Goal: Check status: Check status

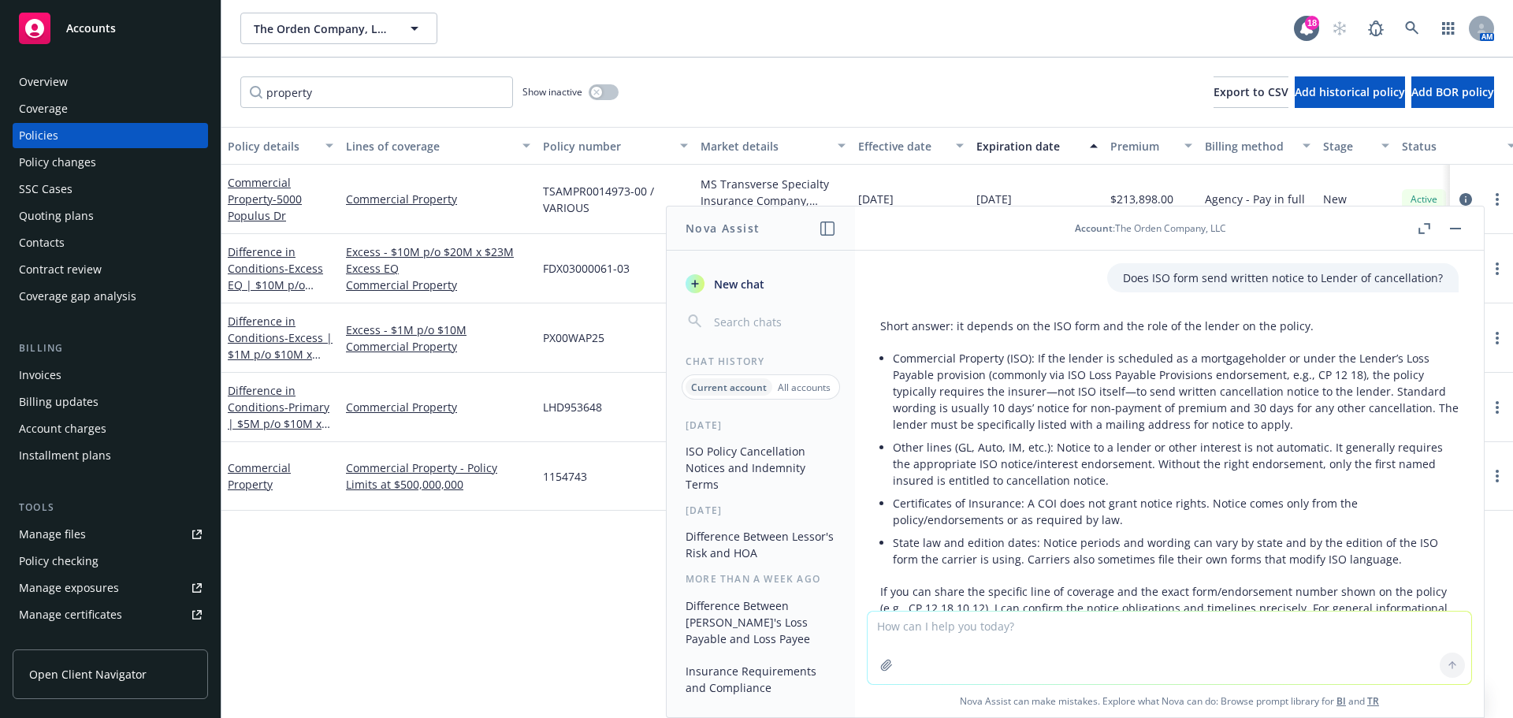
scroll to position [1737, 0]
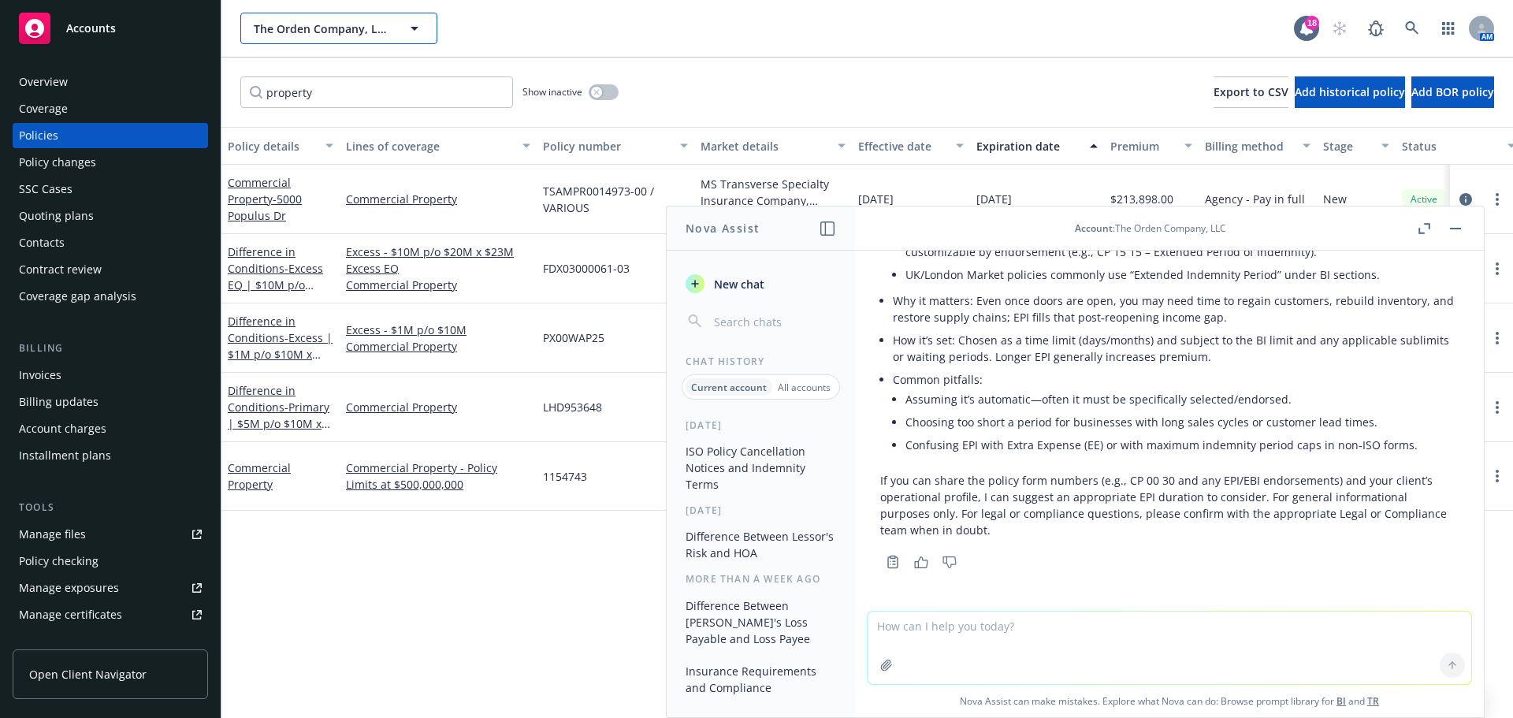
click at [336, 32] on span "The Orden Company, LLC" at bounding box center [322, 28] width 136 height 17
type input "brasa"
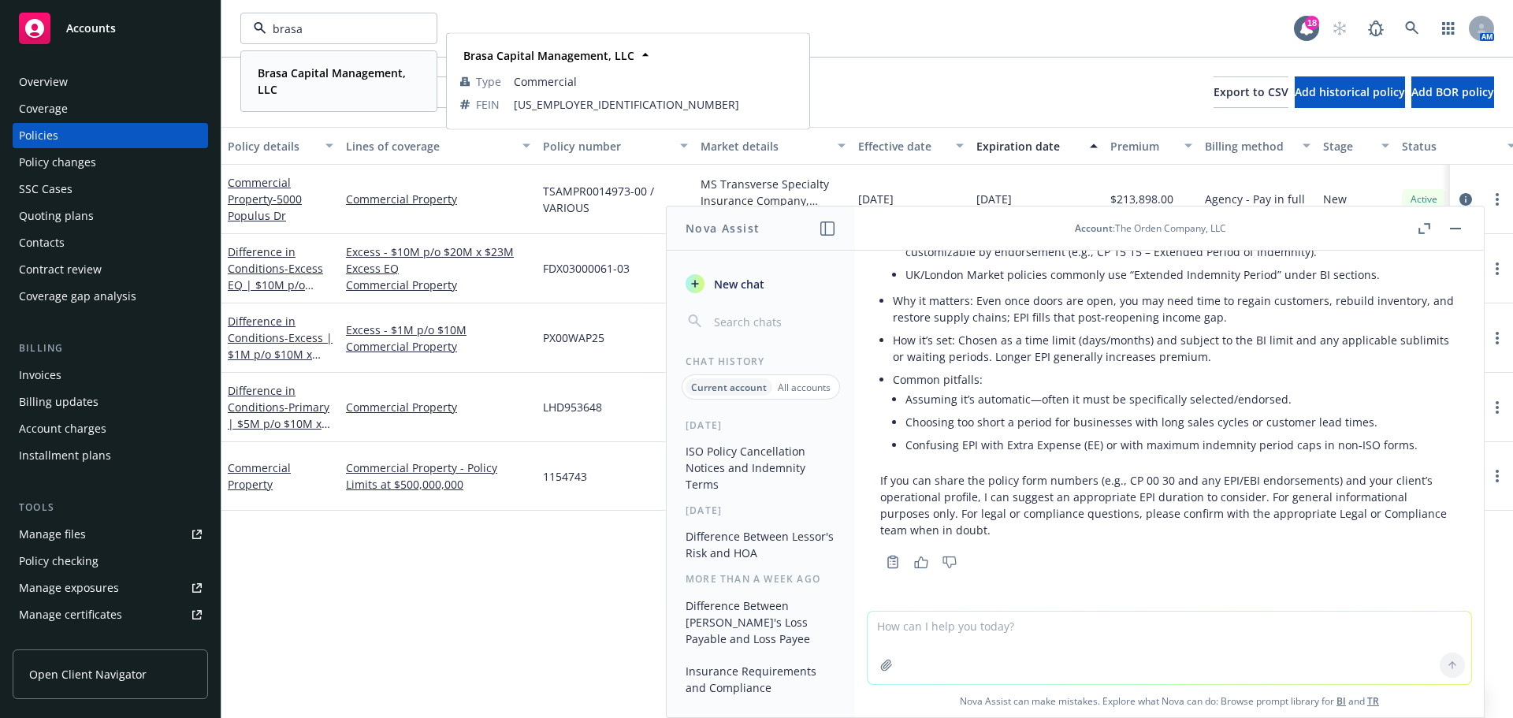
click at [325, 87] on span "Brasa Capital Management, LLC" at bounding box center [337, 81] width 159 height 33
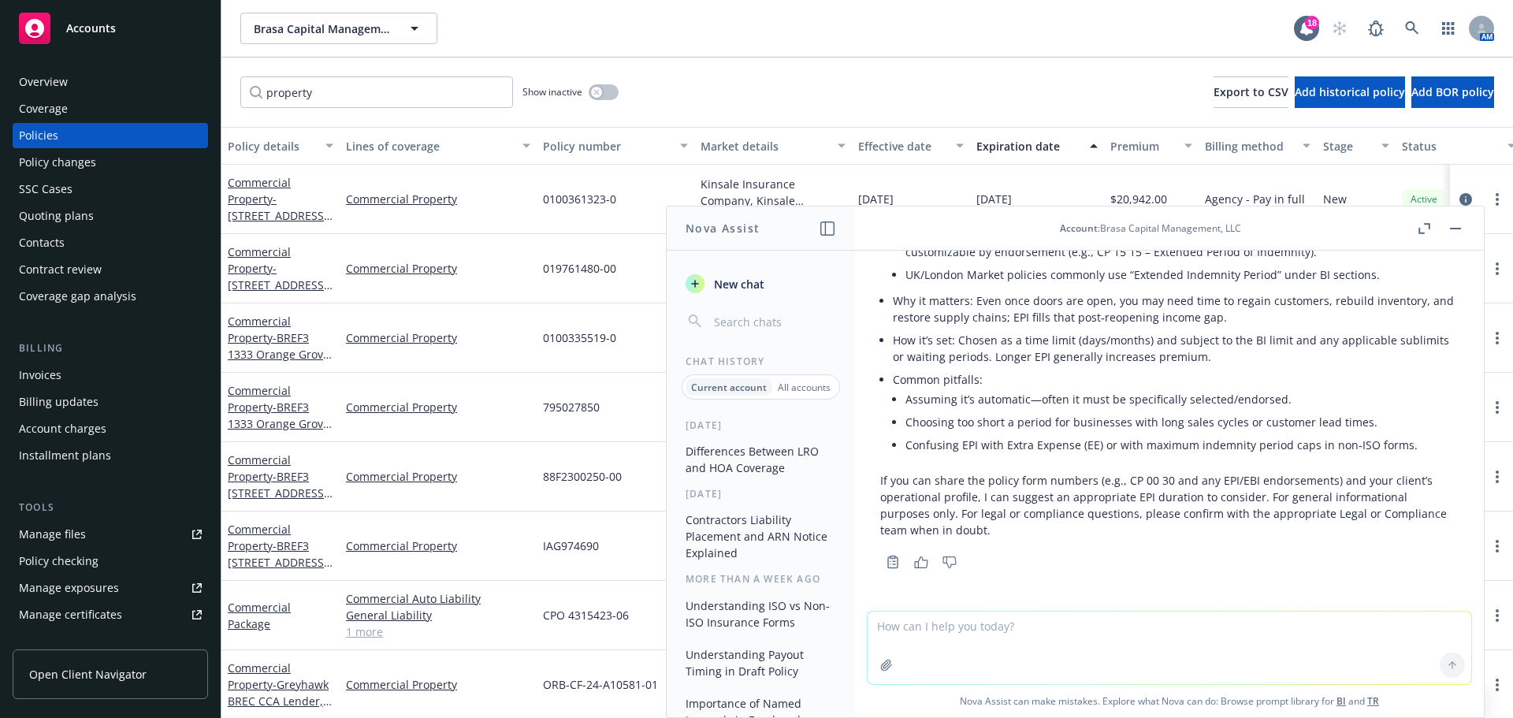
click at [52, 87] on div "Overview" at bounding box center [43, 81] width 49 height 25
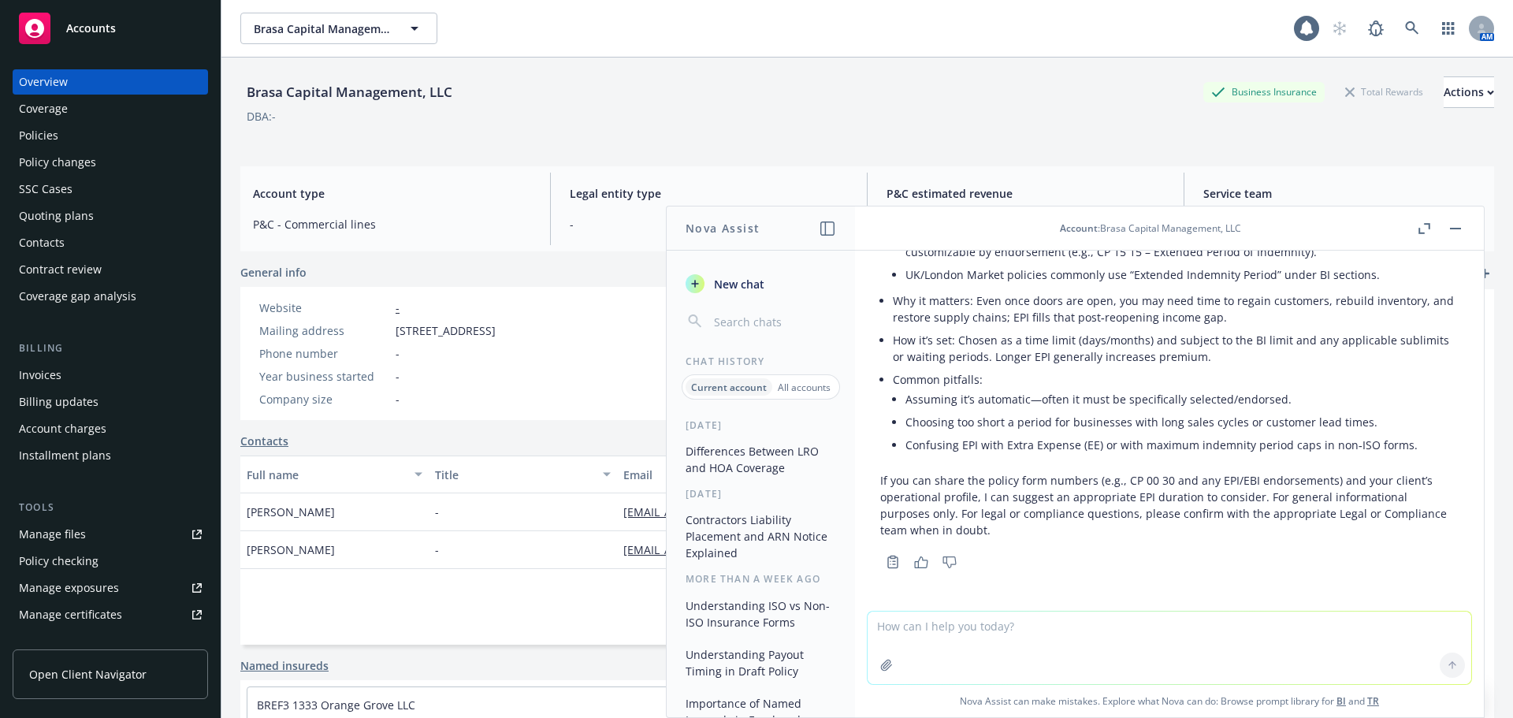
click at [1459, 229] on rect "button" at bounding box center [1455, 229] width 11 height 2
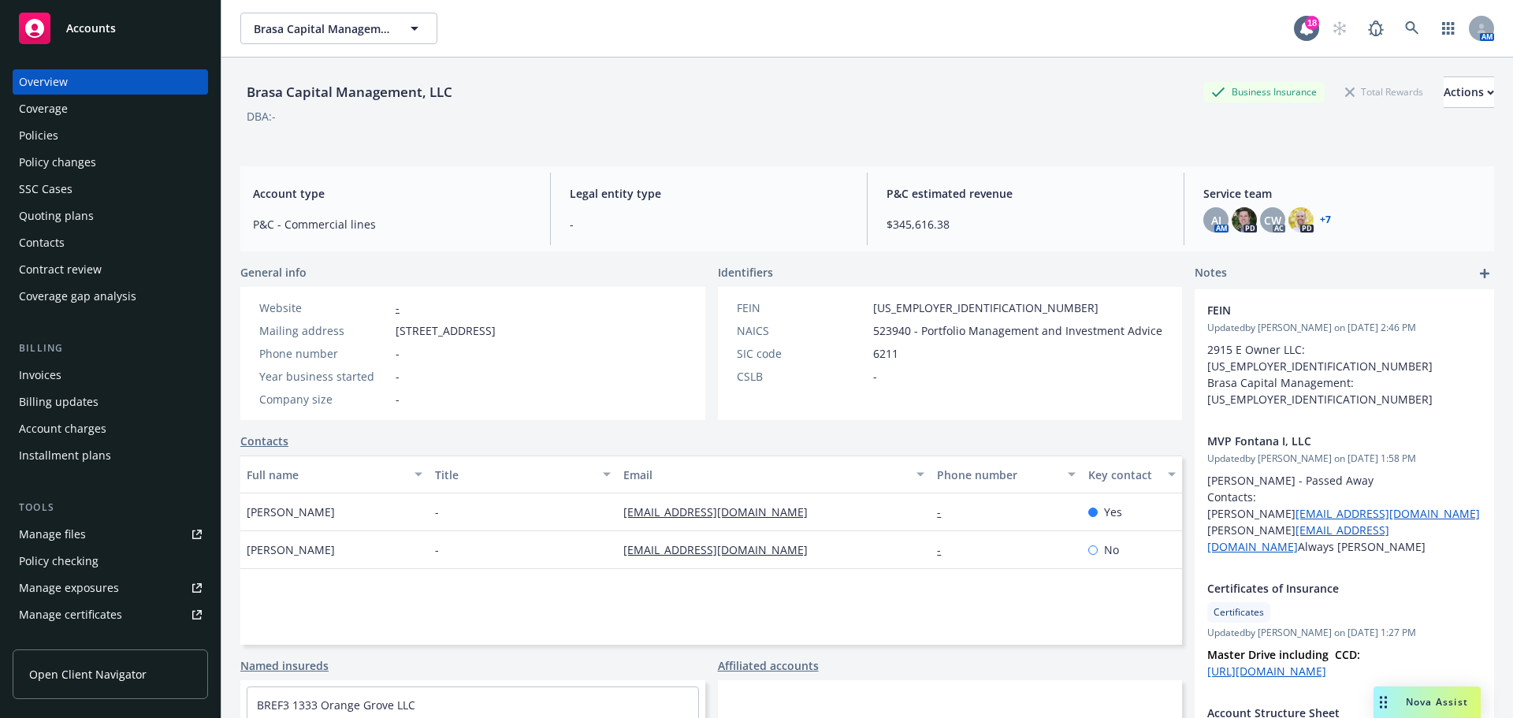
click at [1478, 273] on link "add" at bounding box center [1484, 273] width 19 height 19
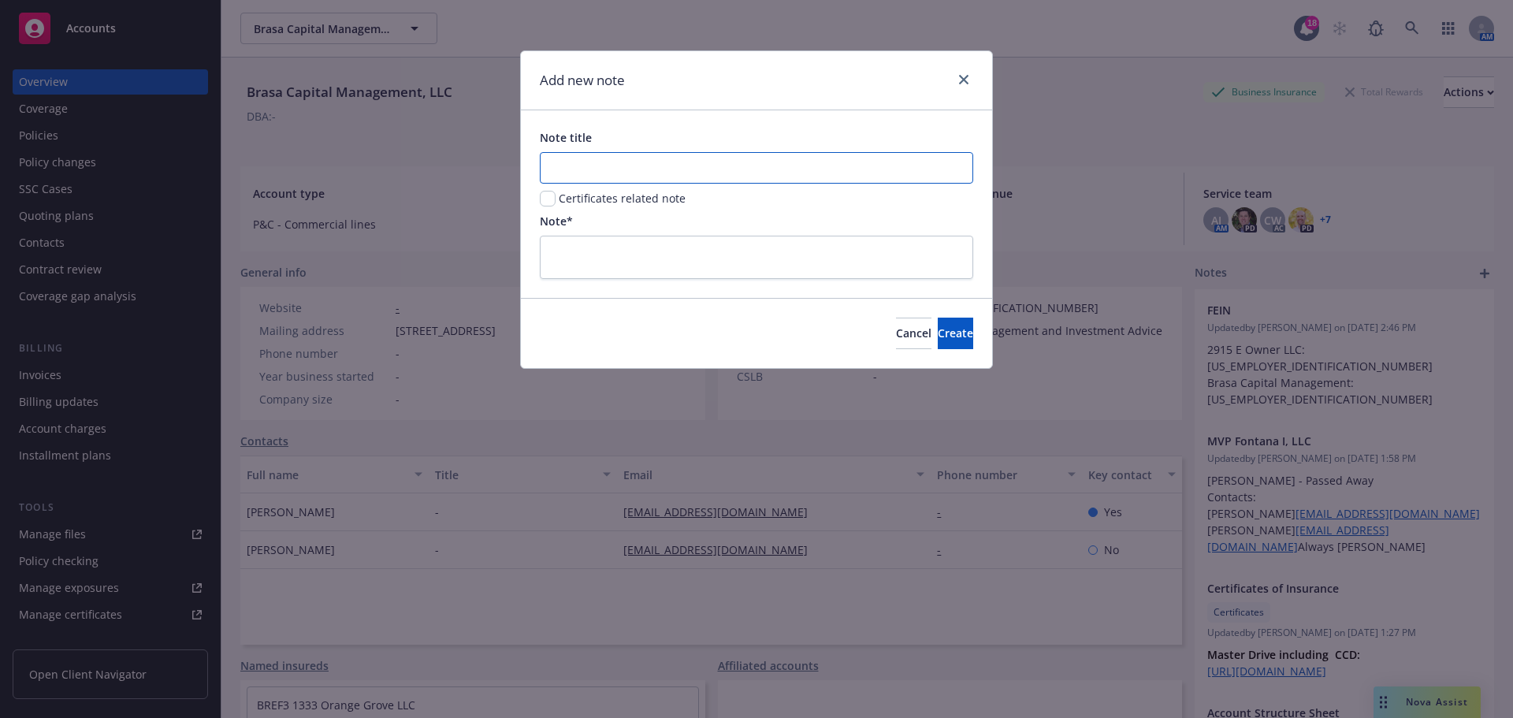
click at [579, 166] on input "Note title" at bounding box center [756, 168] width 433 height 32
drag, startPoint x: 781, startPoint y: 180, endPoint x: 482, endPoint y: 158, distance: 299.5
click at [482, 158] on div "Add new note Note title A Certificates related note Note* Cancel Create" at bounding box center [756, 359] width 1513 height 718
type input "MVP Azusa Foothill LLC"
type textarea "M"
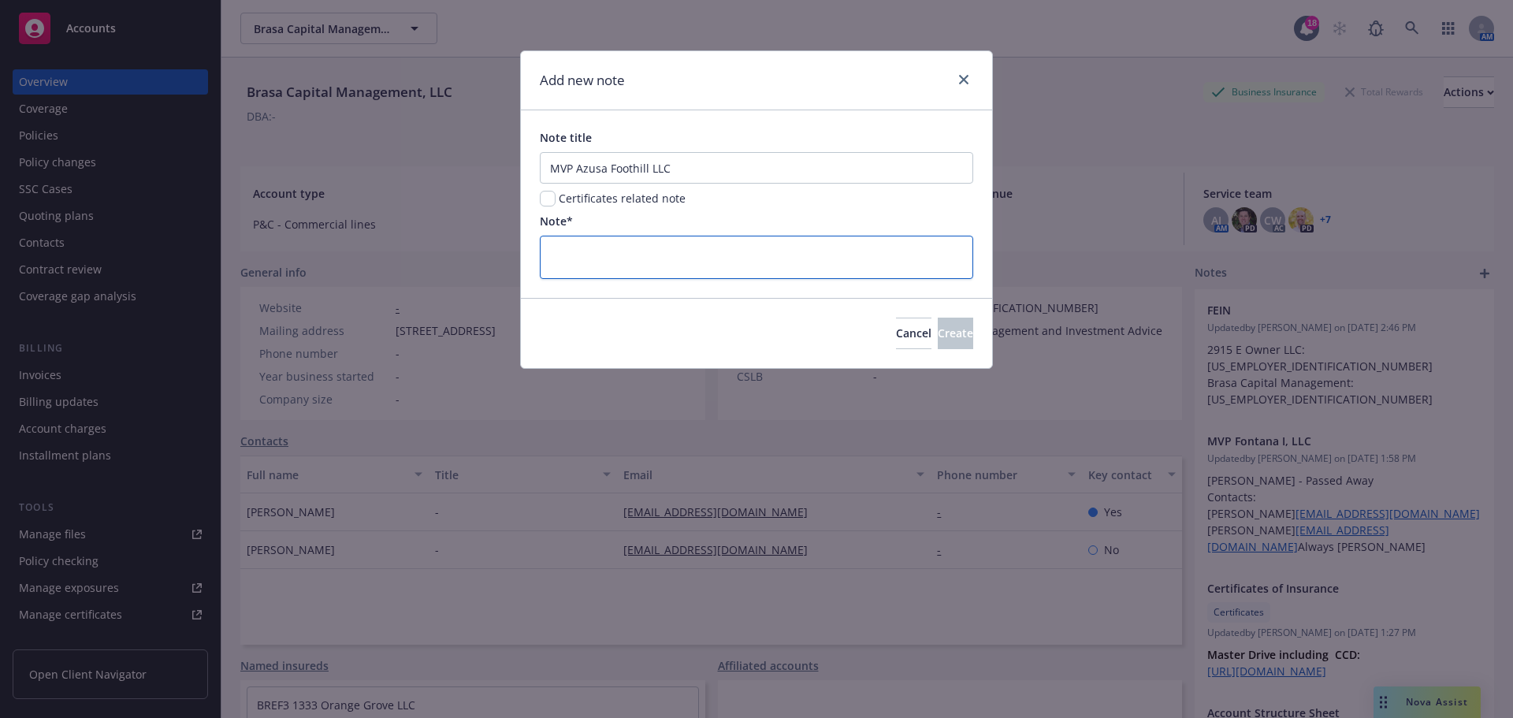
type textarea "x"
type textarea "Ma"
type textarea "x"
type textarea "Mai"
type textarea "x"
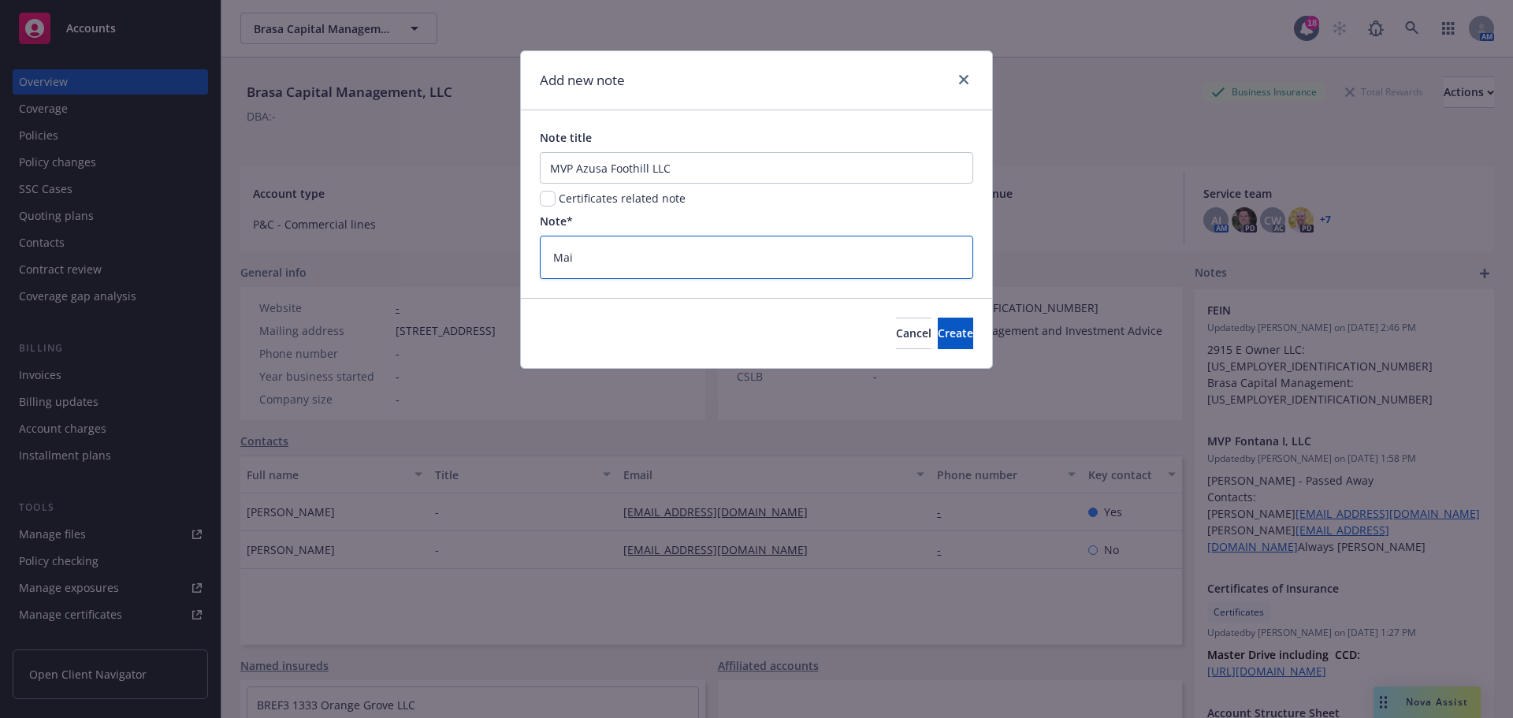
type textarea "Mail"
type textarea "x"
type textarea "Maili"
type textarea "x"
type textarea "Mailin"
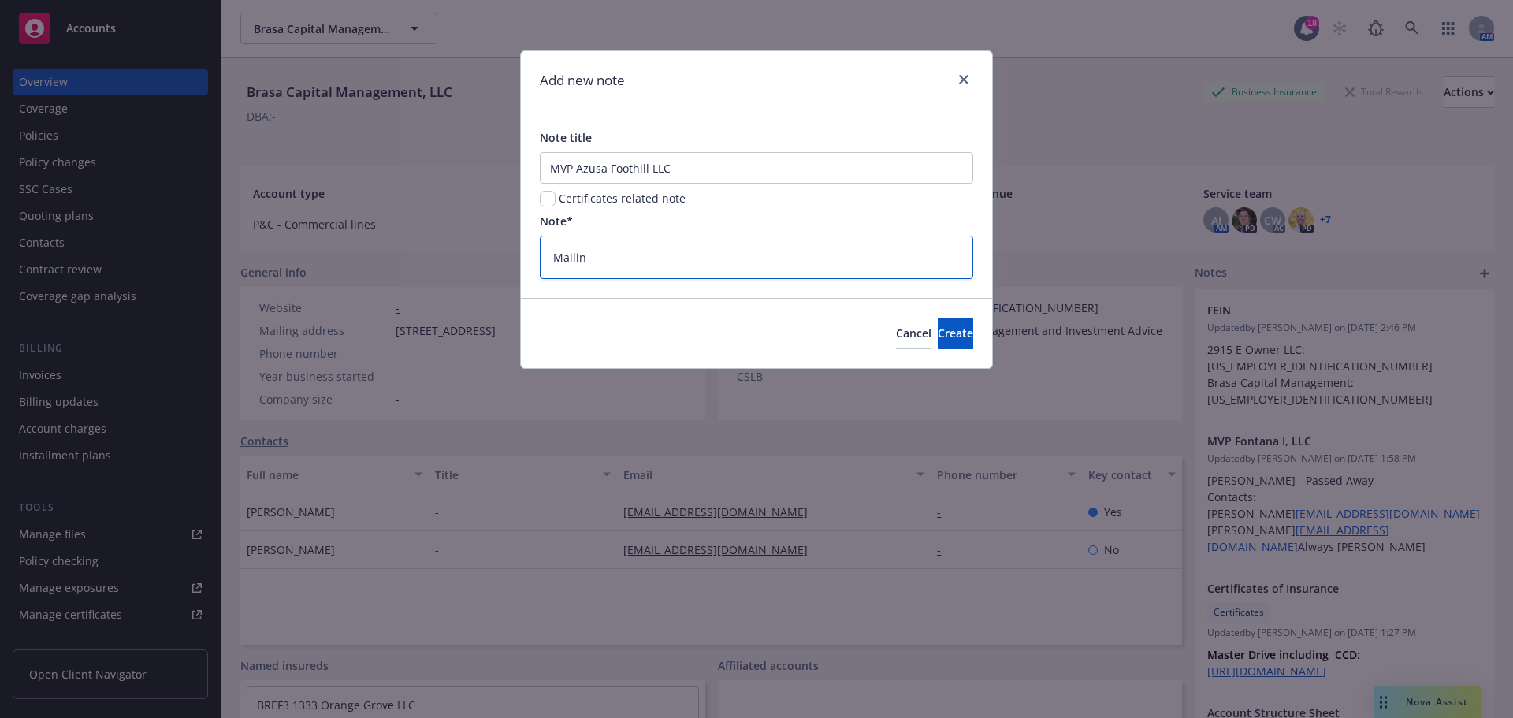
type textarea "x"
type textarea "Mailing"
type textarea "x"
type textarea "Mailing"
type textarea "x"
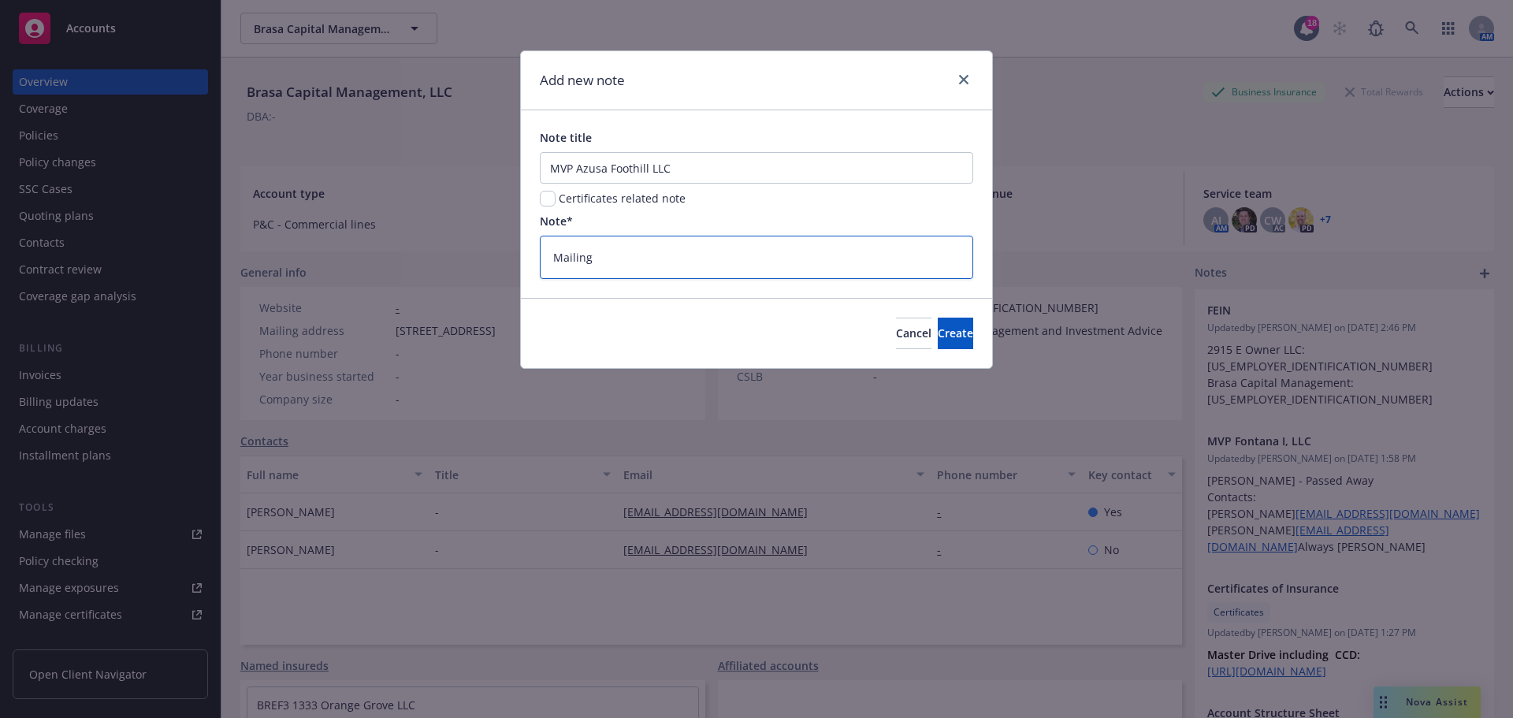
type textarea "Mailing A"
type textarea "x"
type textarea "Mailing Ad"
type textarea "x"
type textarea "Mailing Add"
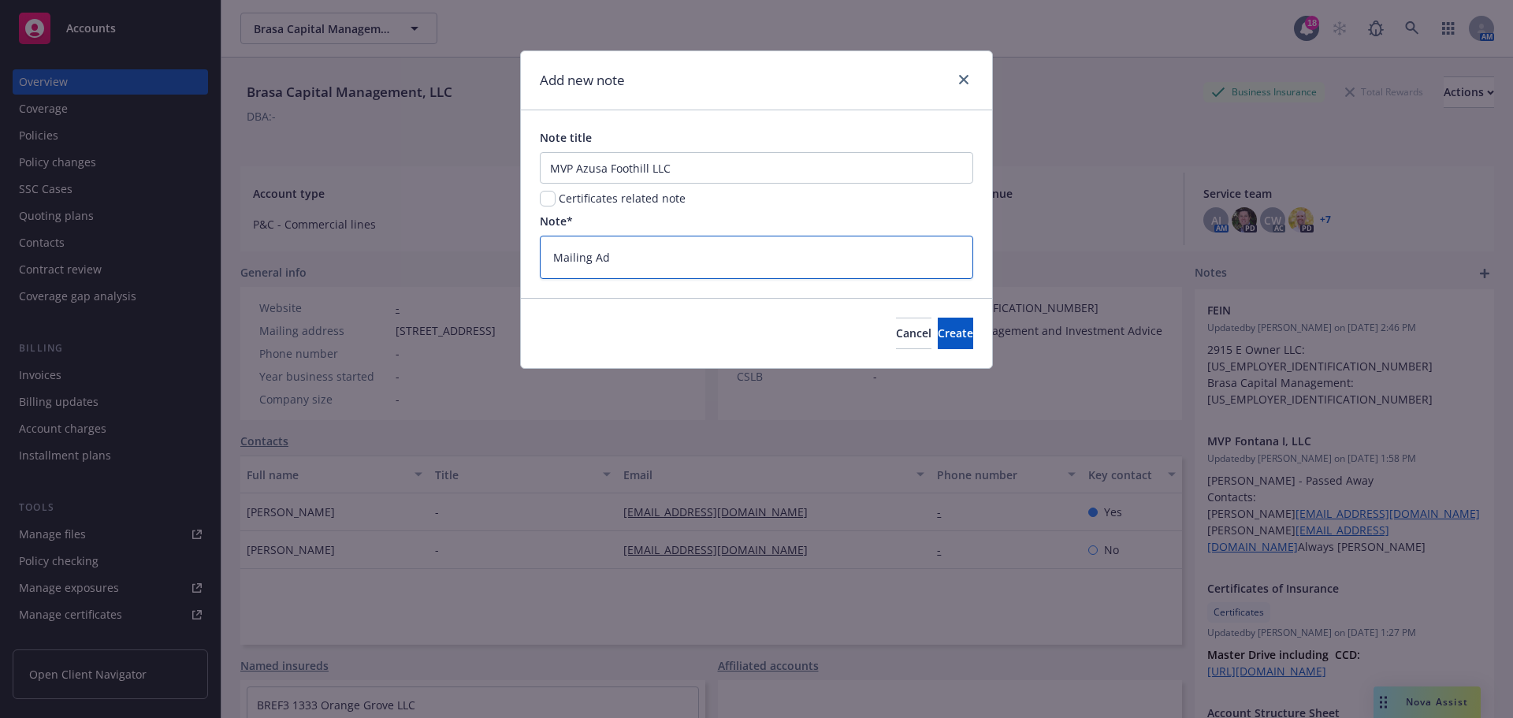
type textarea "x"
type textarea "Mailing Addr"
type textarea "x"
type textarea "Mailing Addre"
type textarea "x"
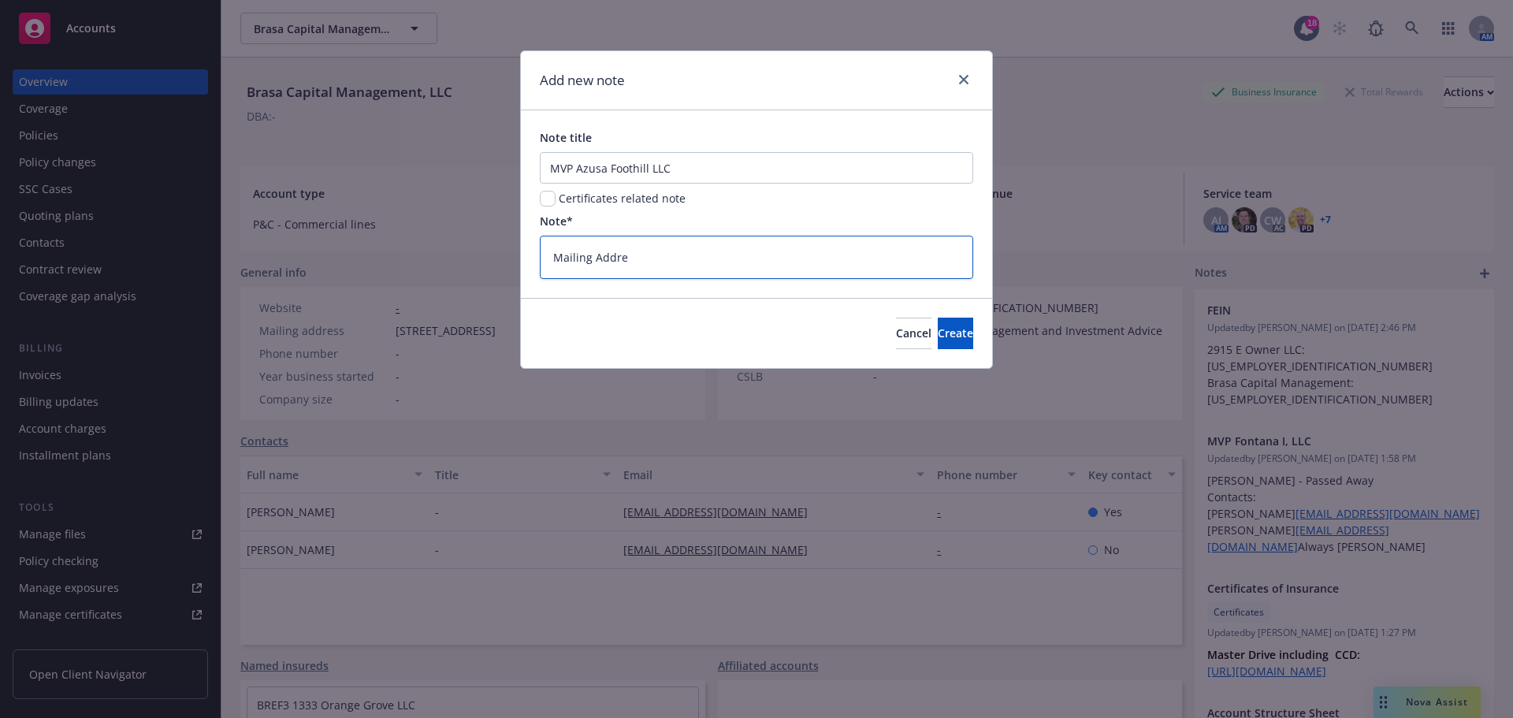
type textarea "Mailing Addres"
type textarea "x"
type textarea "Mailing Address"
type textarea "x"
type textarea "Mailing Address:"
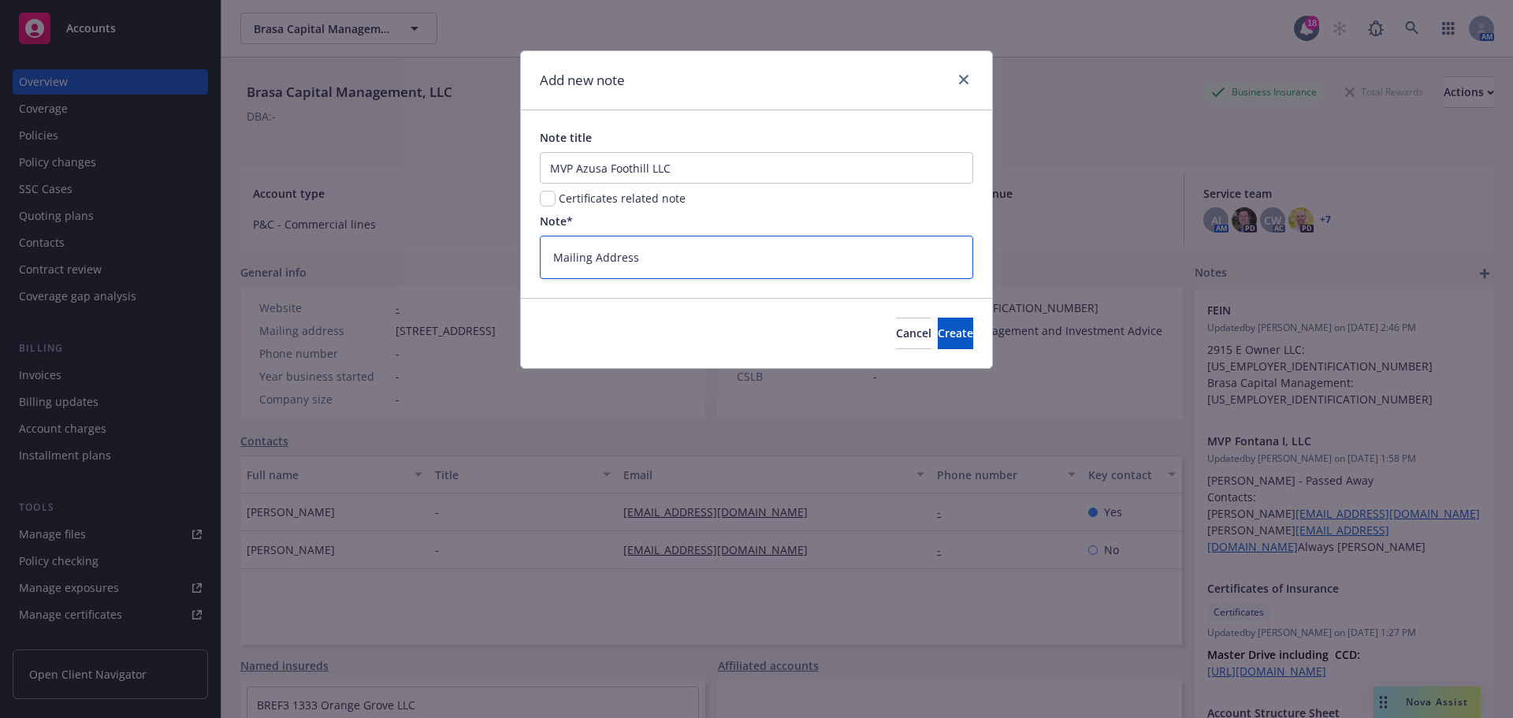
type textarea "x"
type textarea "Mailing Address:"
type textarea "x"
paste textarea "[STREET_ADDRESS]"
type textarea "Mailing Address: [STREET_ADDRESS]"
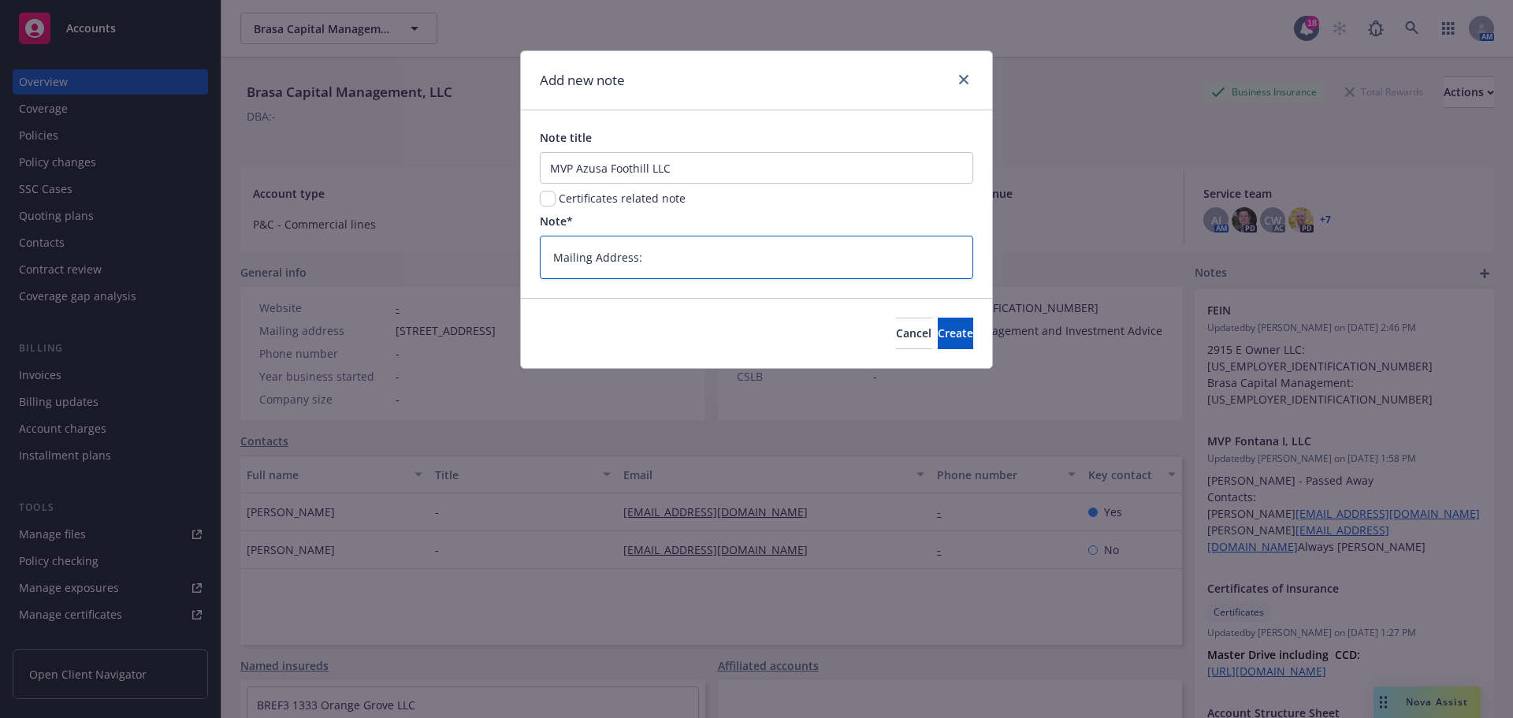
type textarea "x"
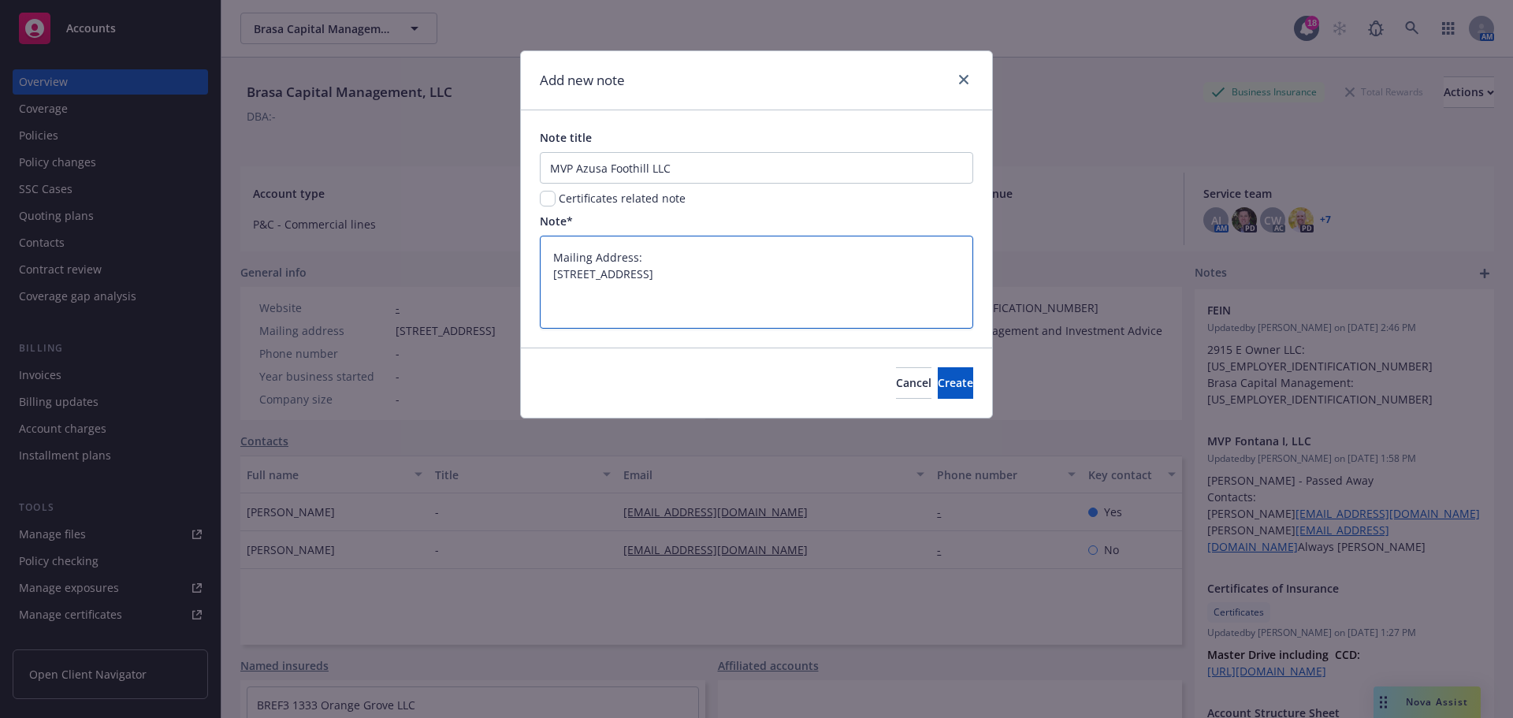
type textarea "Mailing Address: [STREET_ADDRESS]"
type textarea "x"
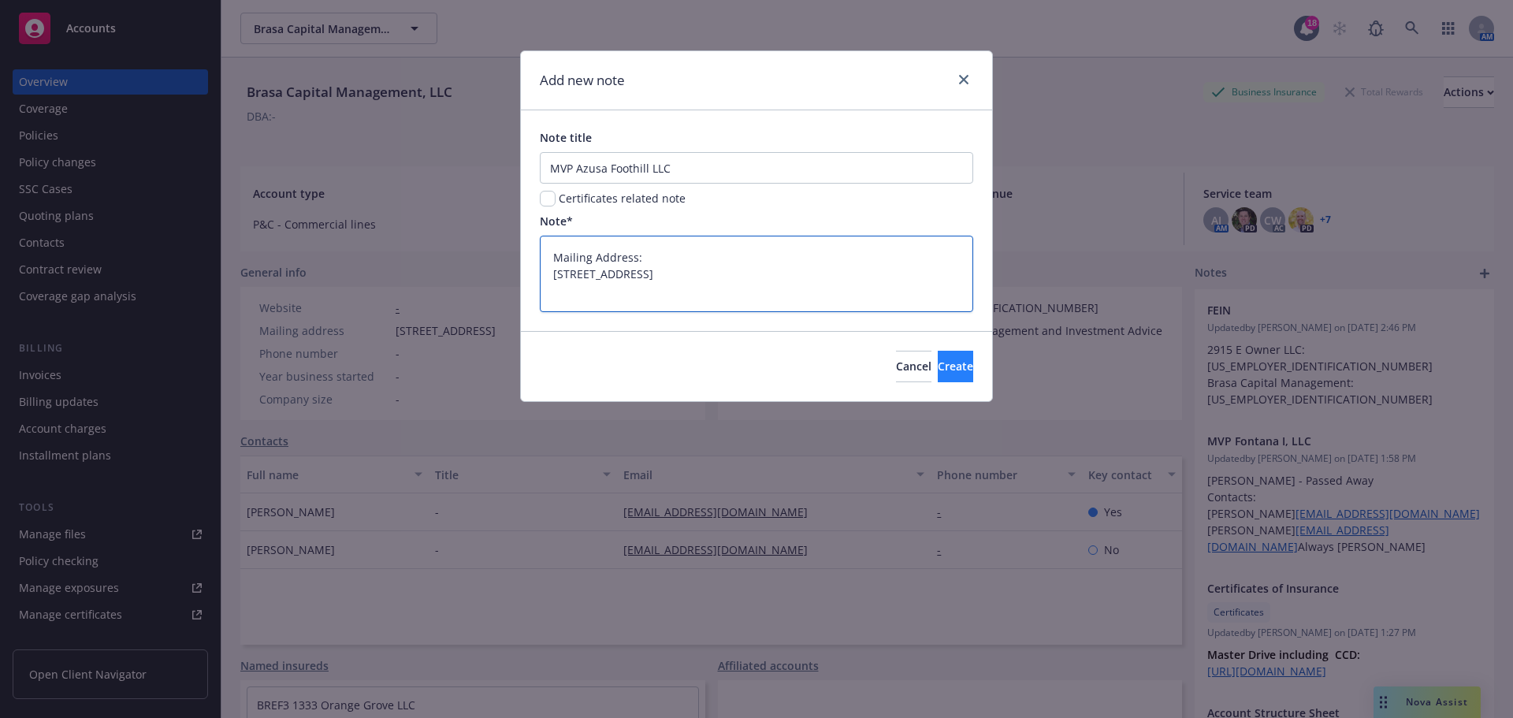
type textarea "Mailing Address: [STREET_ADDRESS]"
click at [945, 370] on span "Create" at bounding box center [955, 366] width 35 height 15
type textarea "x"
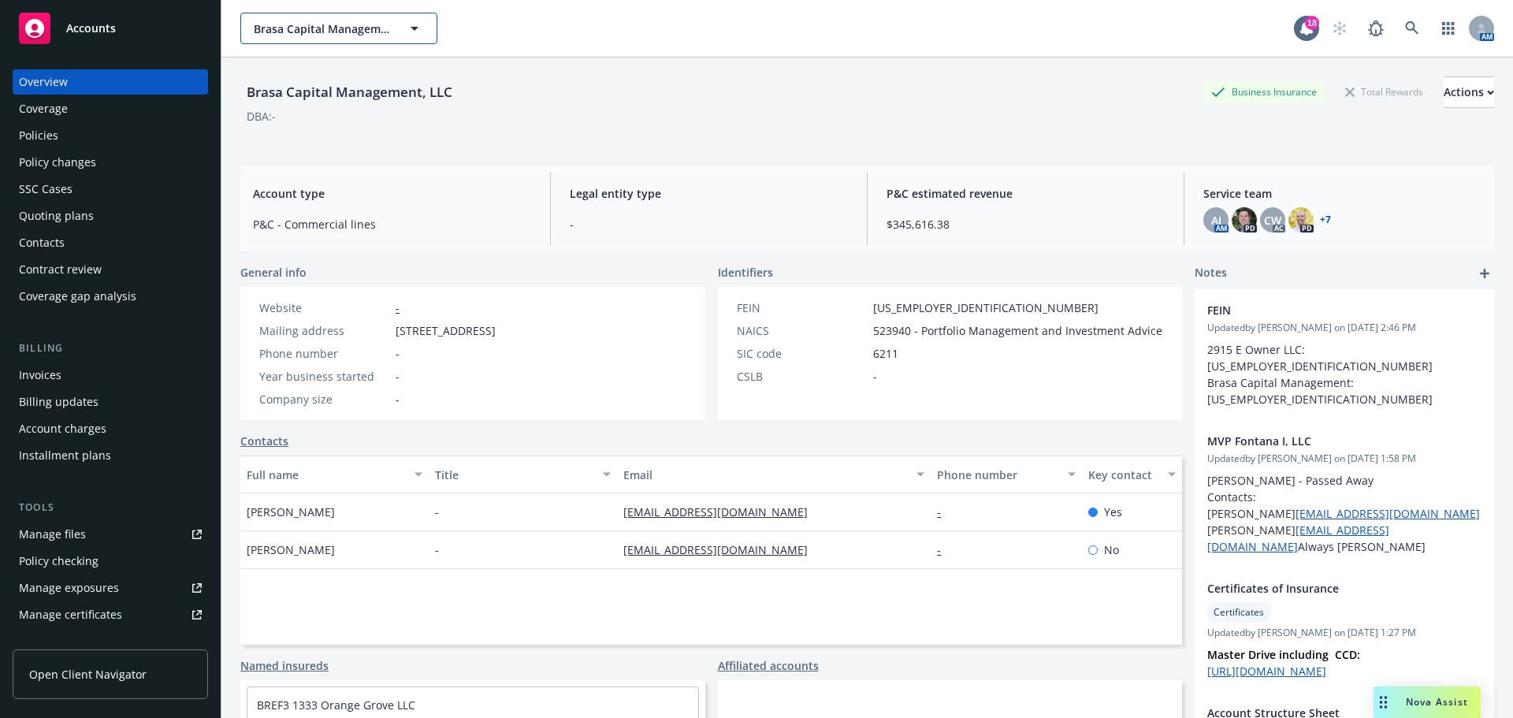
click at [325, 35] on span "Brasa Capital Management, LLC" at bounding box center [322, 28] width 136 height 17
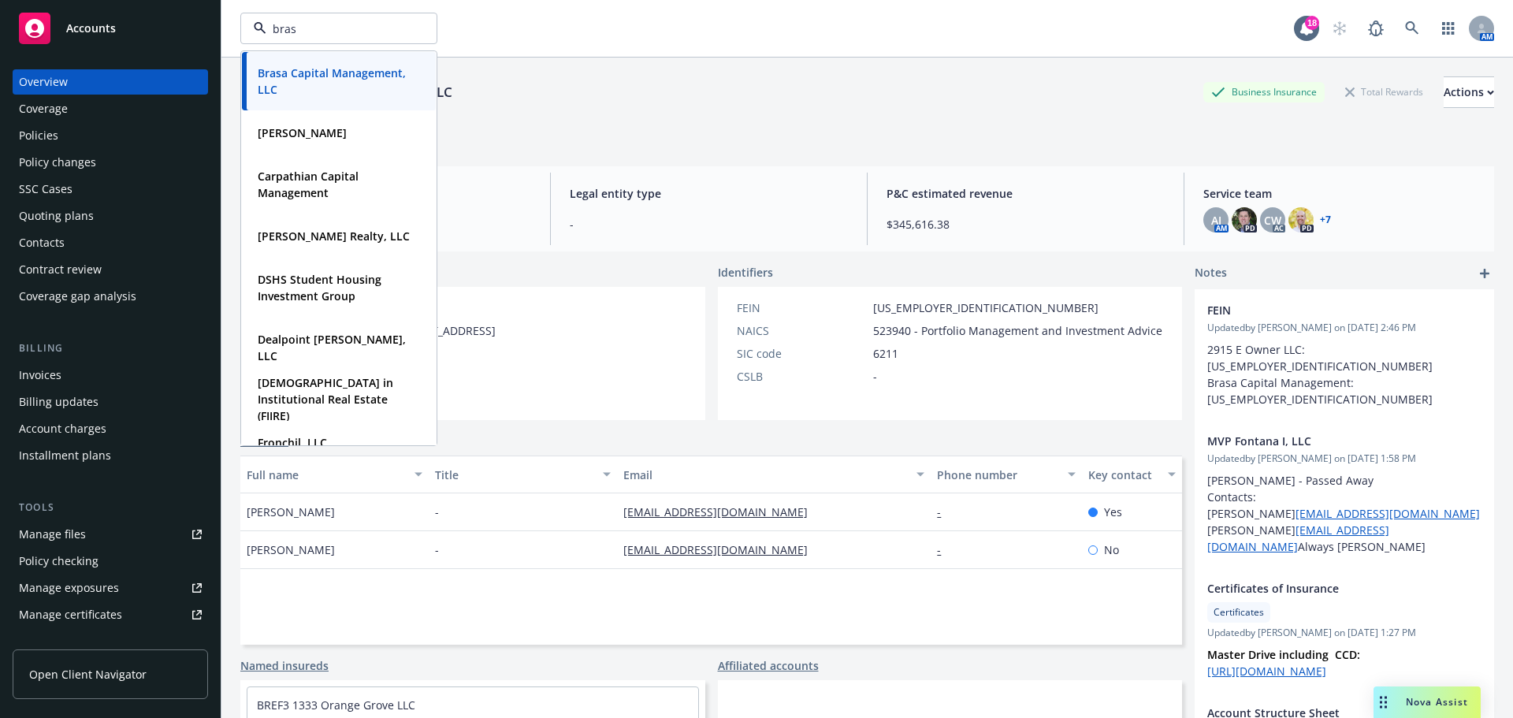
type input "brasa"
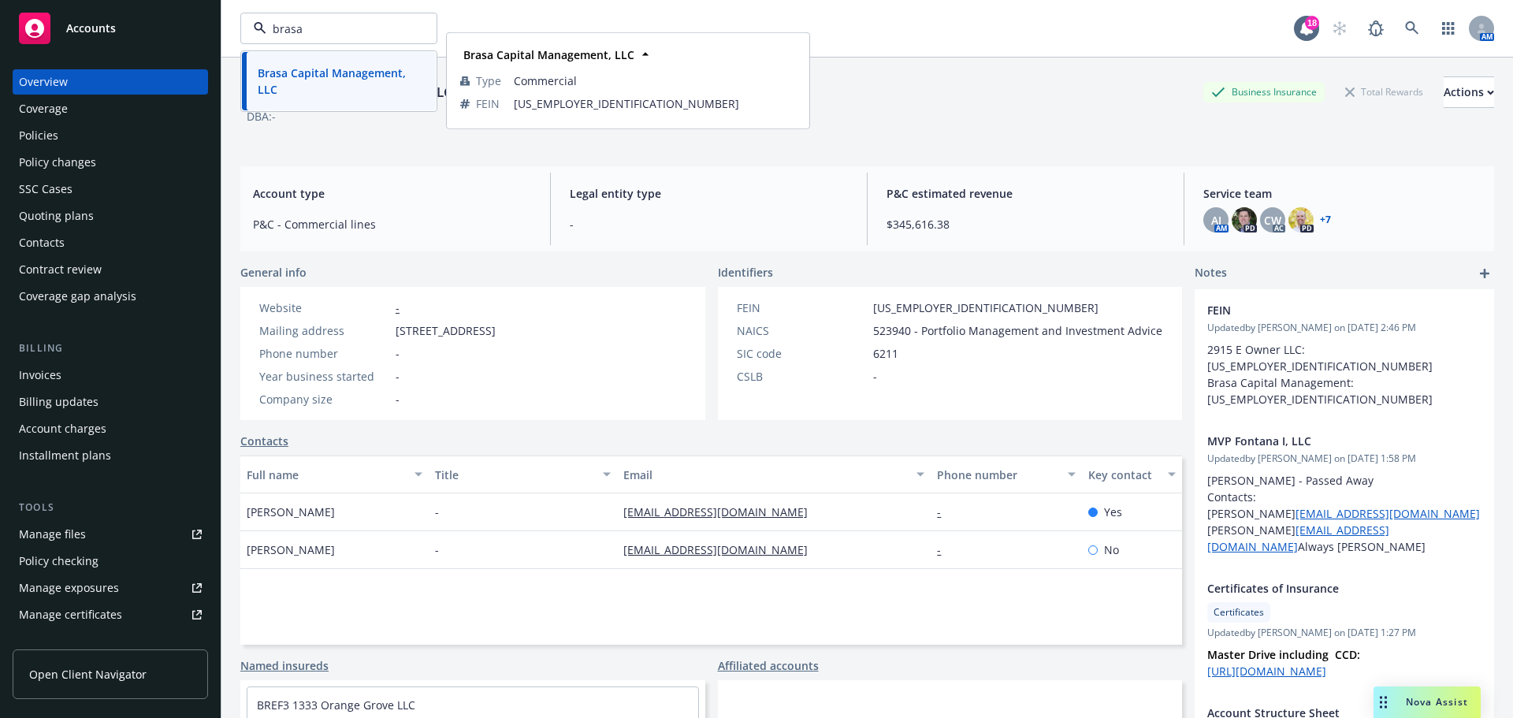
click at [307, 93] on span "Brasa Capital Management, LLC" at bounding box center [337, 81] width 159 height 33
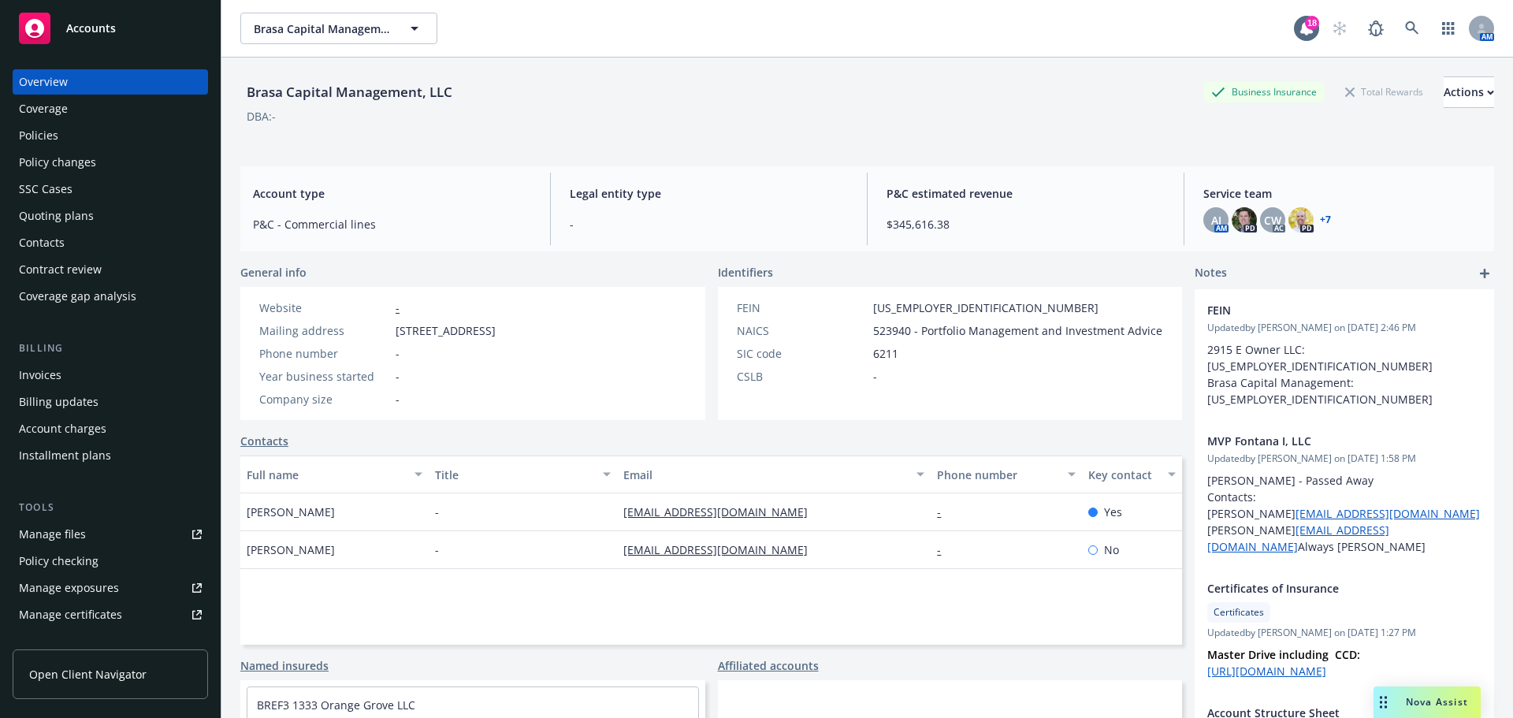
click at [80, 139] on div "Policies" at bounding box center [110, 135] width 183 height 25
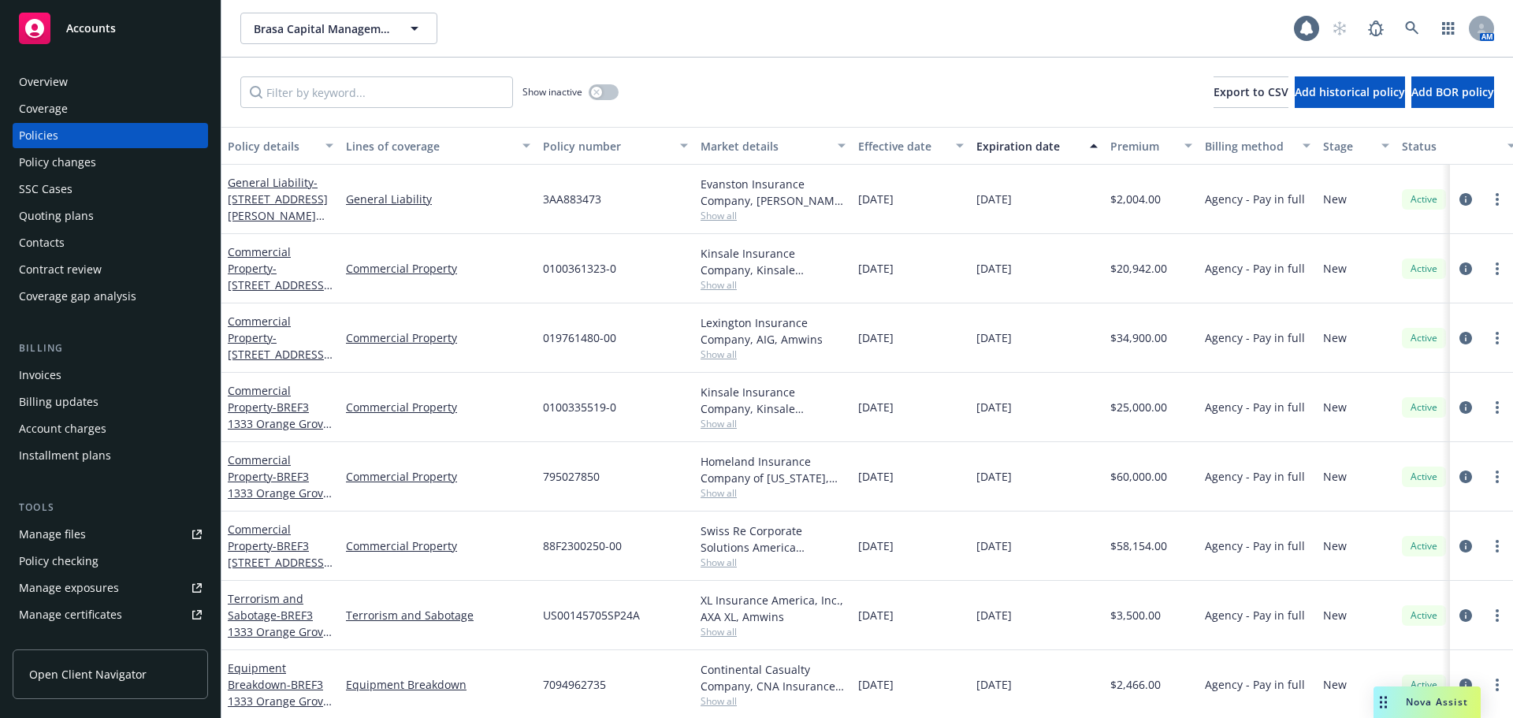
click at [367, 115] on div "Show inactive Export to CSV Add historical policy Add BOR policy" at bounding box center [867, 92] width 1292 height 69
click at [371, 79] on input "Filter by keyword..." at bounding box center [376, 92] width 273 height 32
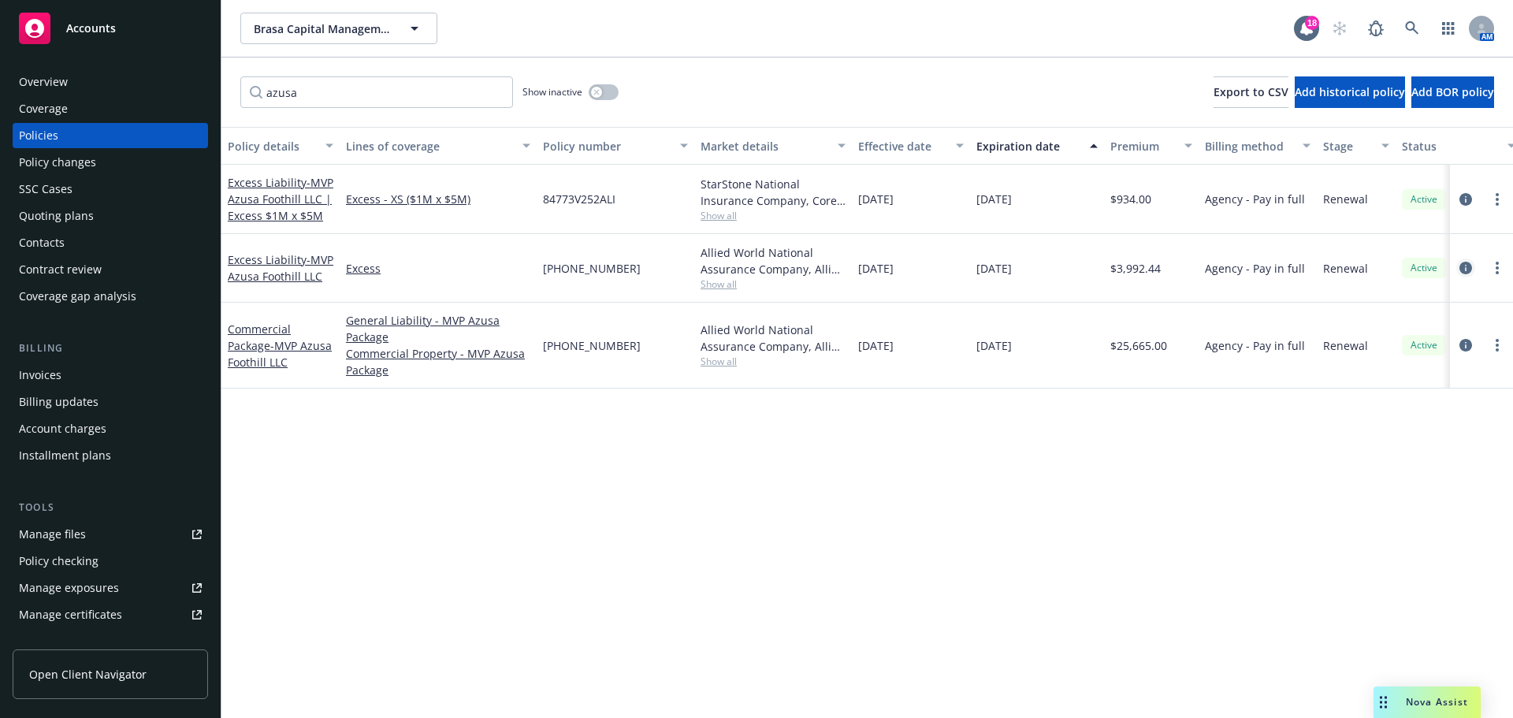
click at [1466, 270] on icon "circleInformation" at bounding box center [1466, 268] width 13 height 13
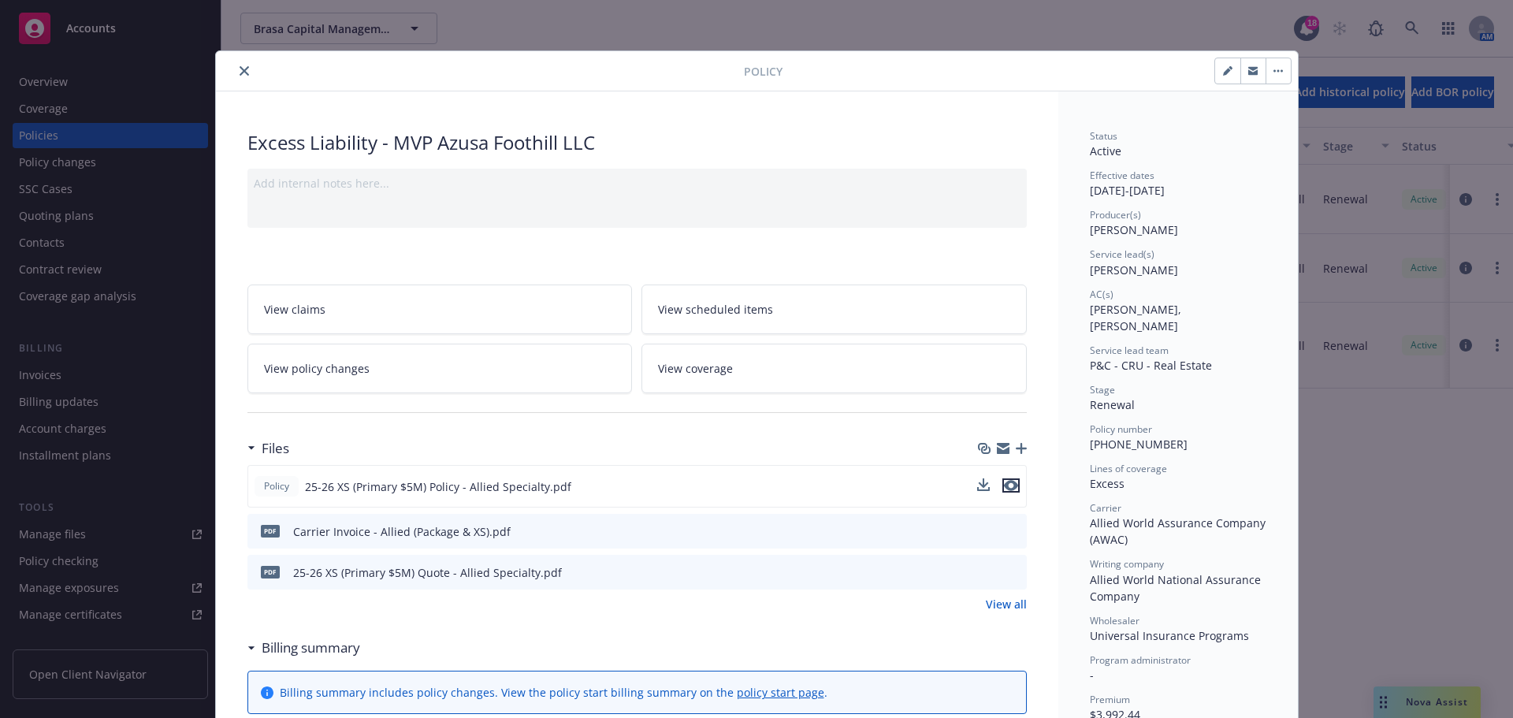
click at [1006, 489] on icon "preview file" at bounding box center [1011, 485] width 14 height 11
click at [240, 71] on icon "close" at bounding box center [244, 70] width 9 height 9
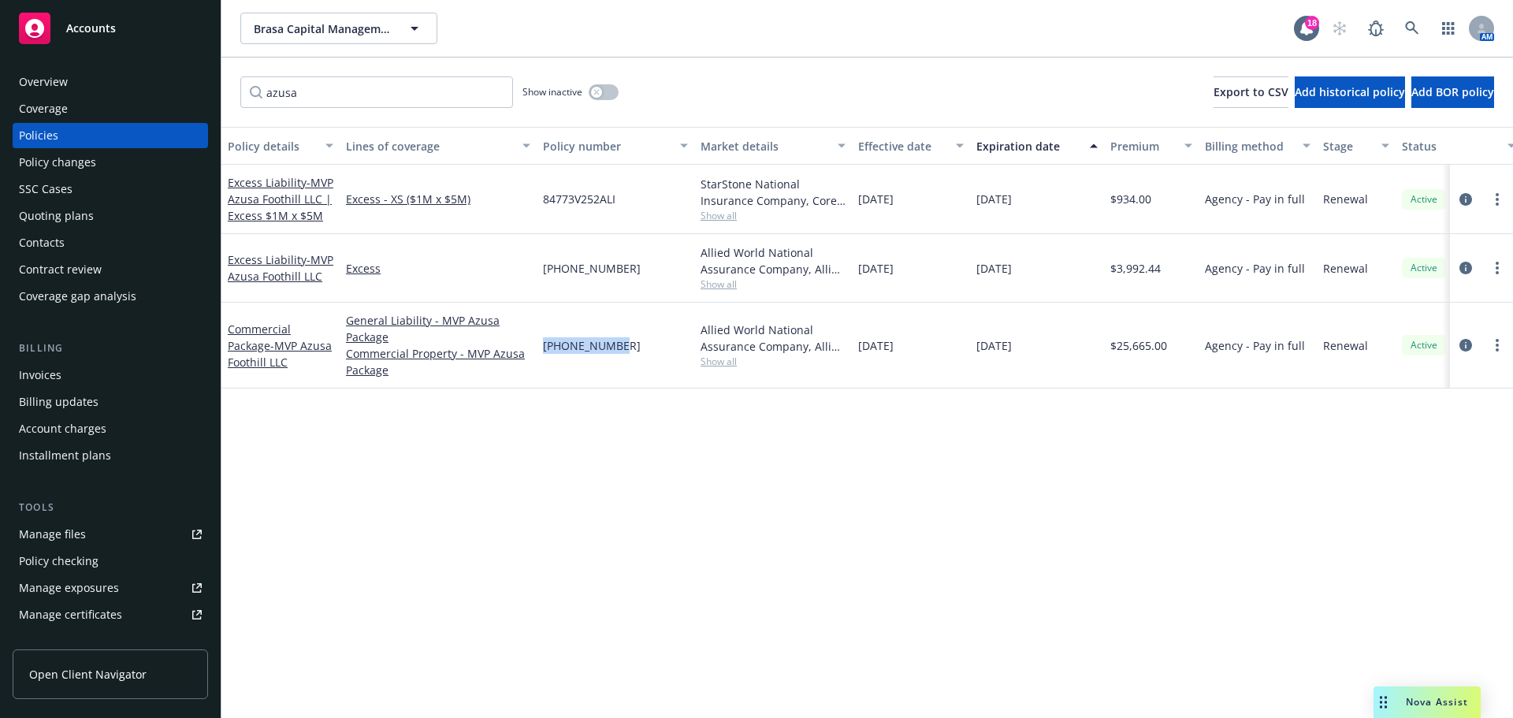
drag, startPoint x: 616, startPoint y: 348, endPoint x: 545, endPoint y: 355, distance: 71.3
click at [545, 355] on div "[PHONE_NUMBER]" at bounding box center [616, 346] width 158 height 86
copy span "[PHONE_NUMBER]"
drag, startPoint x: 629, startPoint y: 267, endPoint x: 534, endPoint y: 266, distance: 95.4
click at [534, 266] on div "Excess Liability - MVP Azusa Foothill LLC Excess [PHONE_NUMBER] Allied World Na…" at bounding box center [981, 268] width 1521 height 69
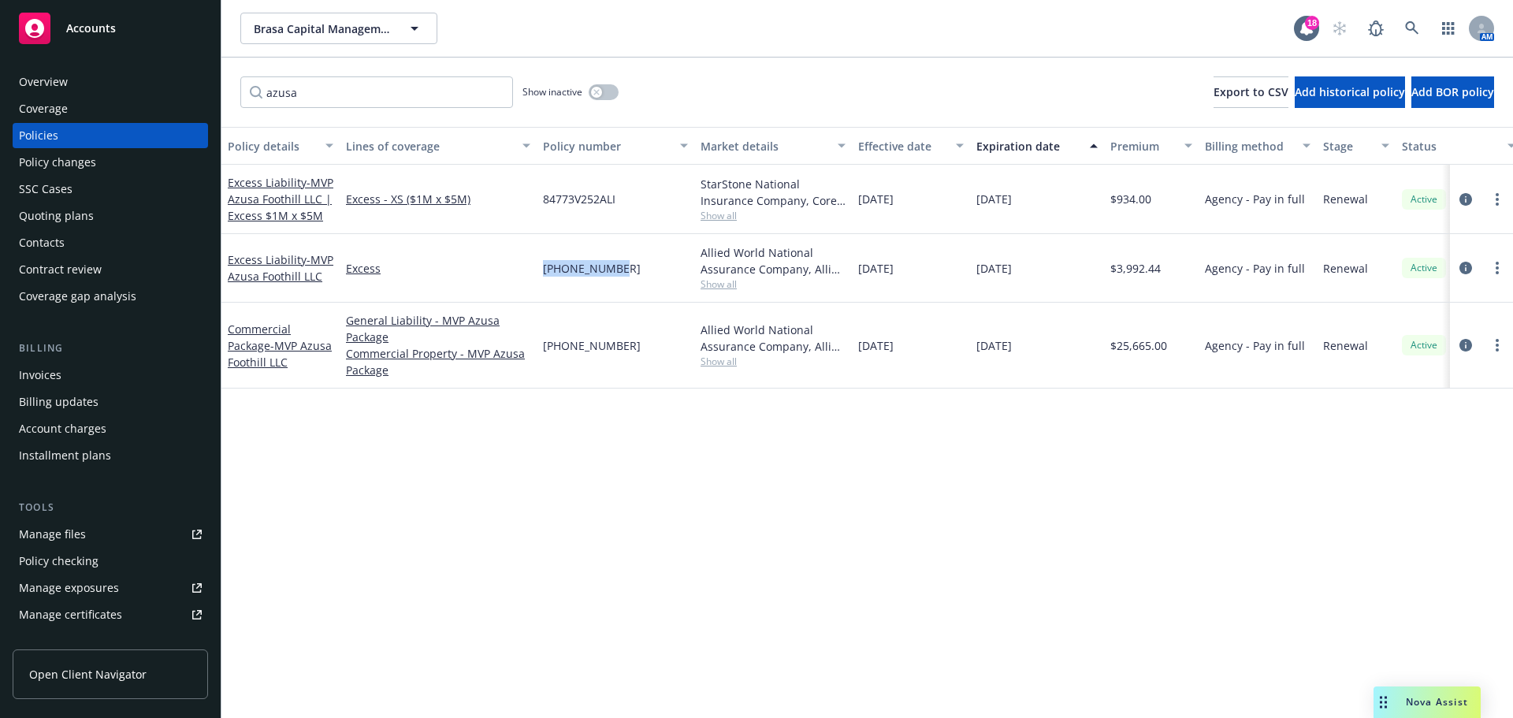
copy div "[PHONE_NUMBER]"
drag, startPoint x: 619, startPoint y: 30, endPoint x: 523, endPoint y: 43, distance: 97.1
click at [619, 30] on div "Brasa Capital Management, LLC Brasa Capital Management, LLC" at bounding box center [767, 29] width 1054 height 32
click at [355, 94] on input "azusa" at bounding box center [376, 92] width 273 height 32
paste input "[PHONE_NUMBER]"
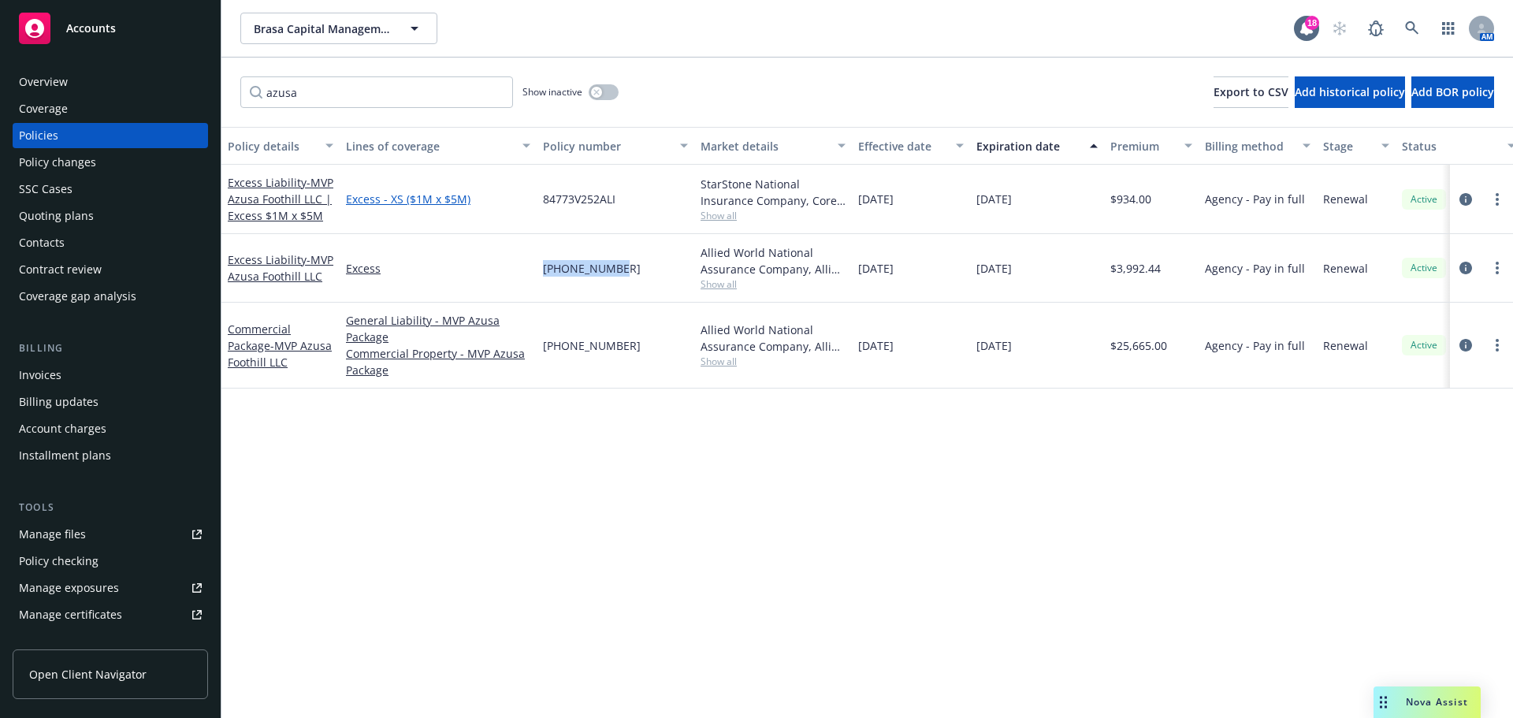
drag, startPoint x: 616, startPoint y: 270, endPoint x: 497, endPoint y: 193, distance: 141.9
click at [543, 271] on div "[PHONE_NUMBER]" at bounding box center [616, 268] width 158 height 69
copy span "[PHONE_NUMBER]"
click at [396, 89] on input "azusa" at bounding box center [376, 92] width 273 height 32
paste input "[PHONE_NUMBER]"
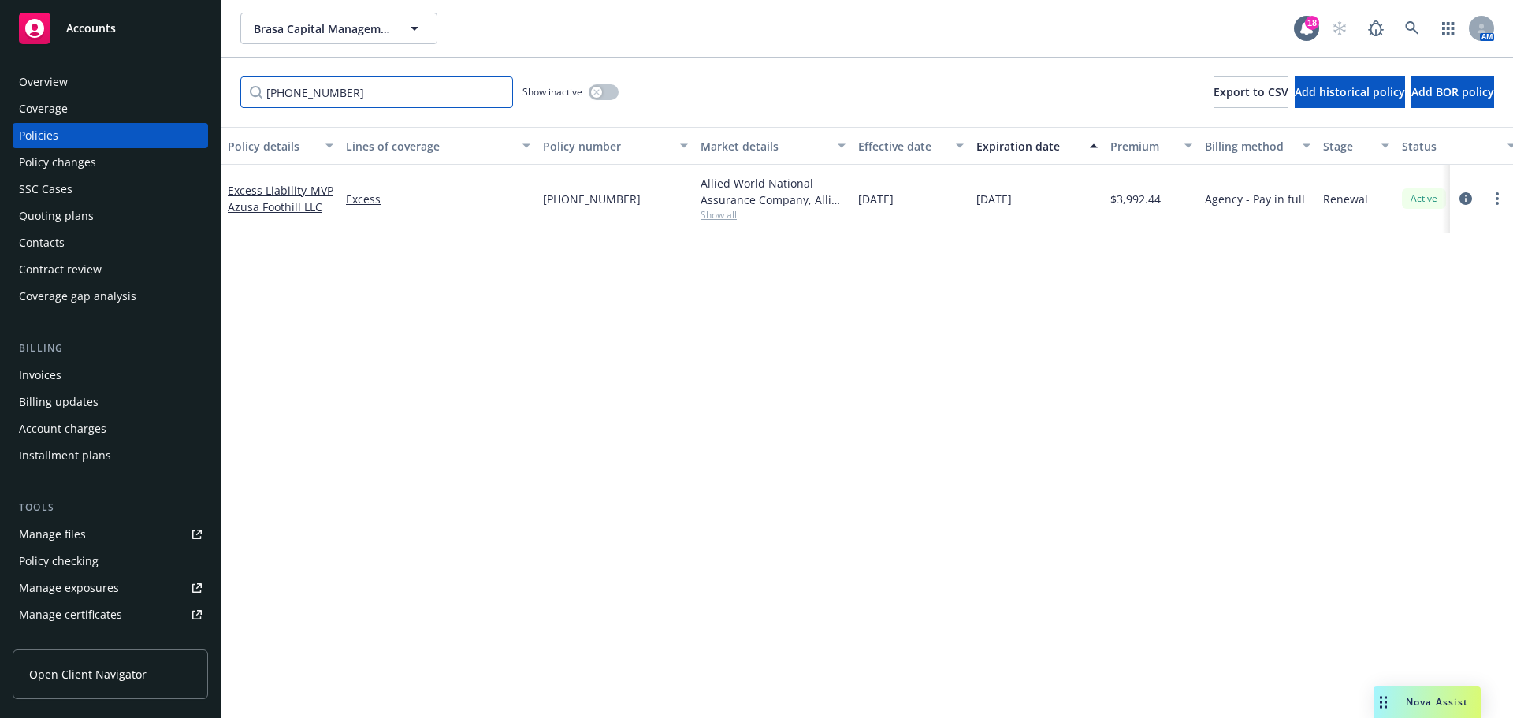
click at [404, 100] on input "[PHONE_NUMBER]" at bounding box center [376, 92] width 273 height 32
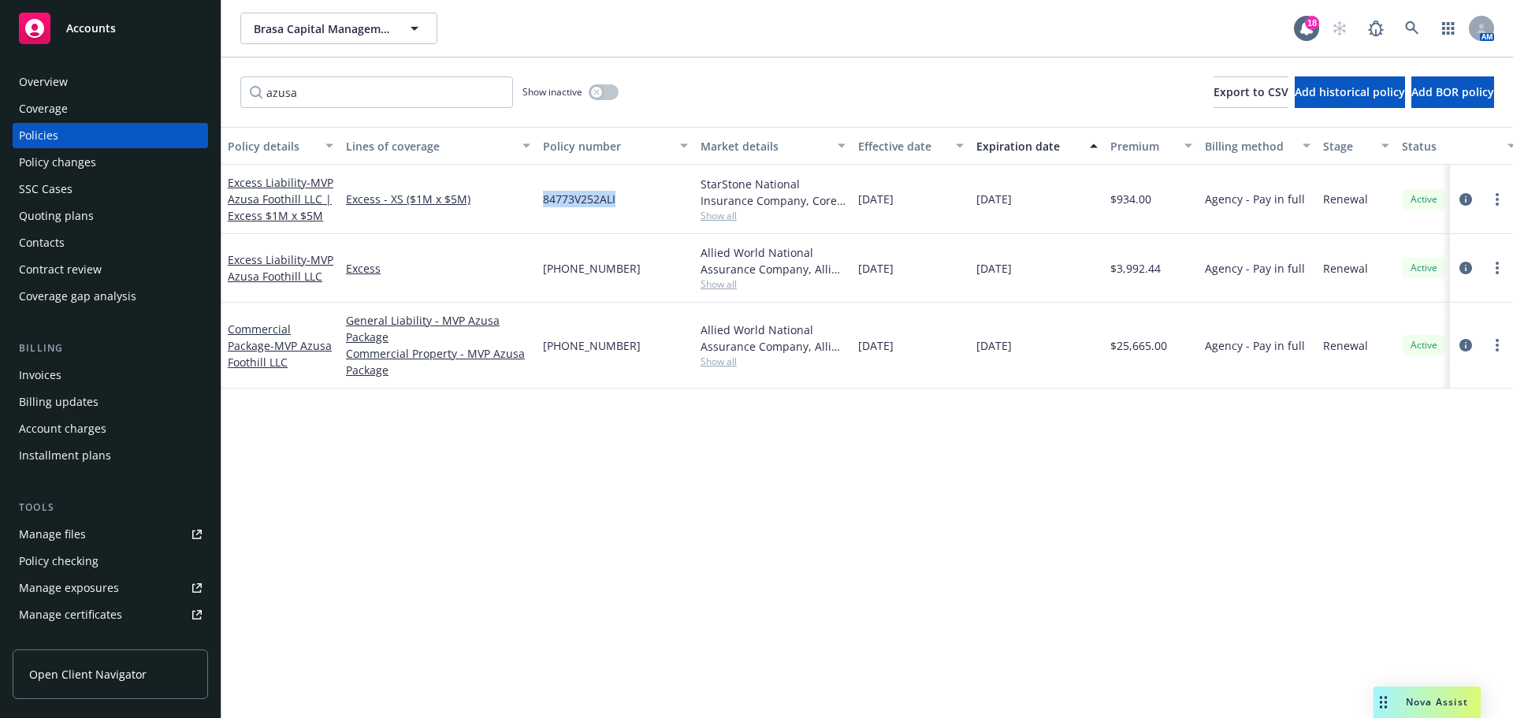
drag, startPoint x: 611, startPoint y: 196, endPoint x: 522, endPoint y: 210, distance: 90.1
click at [522, 210] on div "Excess Liability - MVP Azusa Foothill LLC | Excess $1M x $5M Excess - XS ($1M x…" at bounding box center [981, 199] width 1521 height 69
copy div "84773V252ALI"
click at [326, 92] on input "azusa" at bounding box center [376, 92] width 273 height 32
paste input "84773V252ALI"
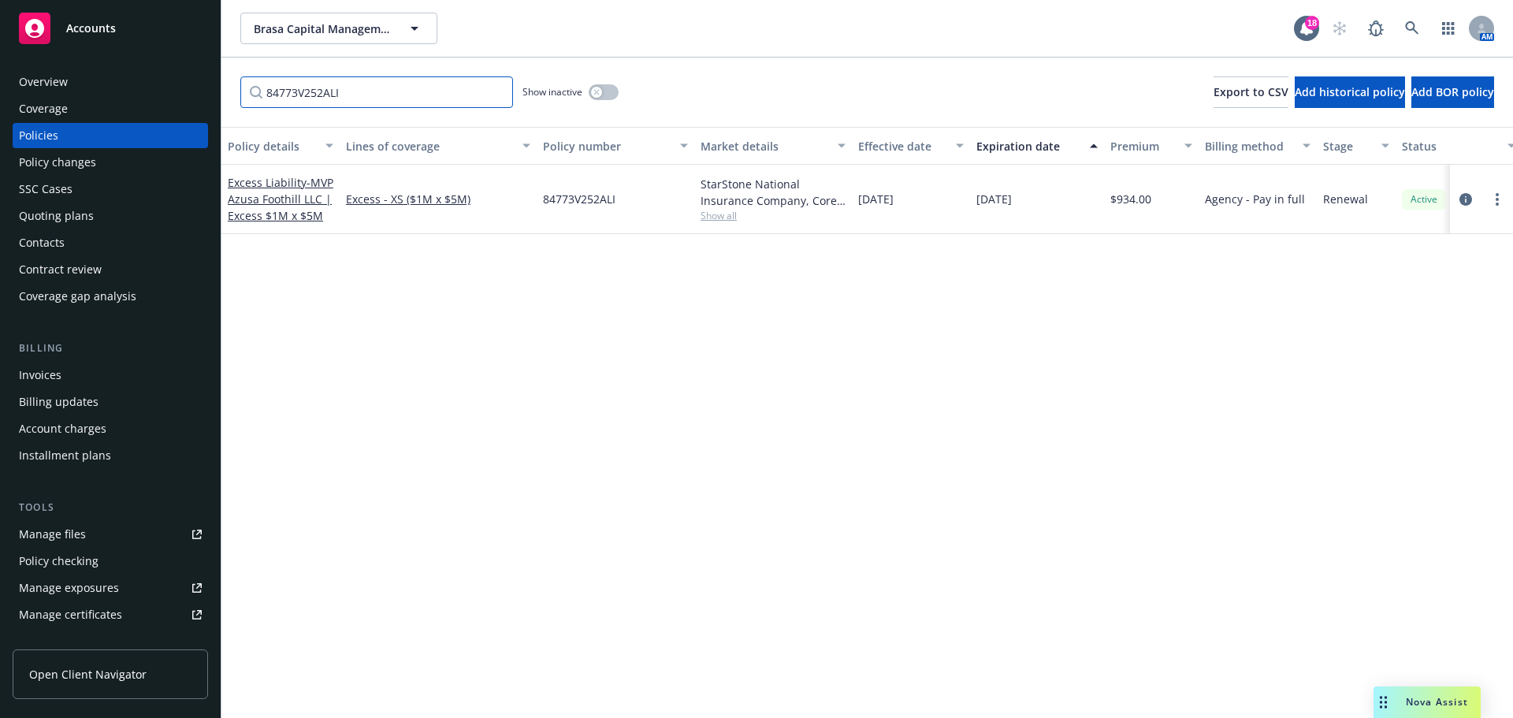
type input "84773V252ALI"
click at [1051, 322] on div "Policy details Lines of coverage Policy number Market details Effective date Ex…" at bounding box center [867, 422] width 1292 height 591
click at [497, 94] on input "84773V252ALI" at bounding box center [376, 92] width 273 height 32
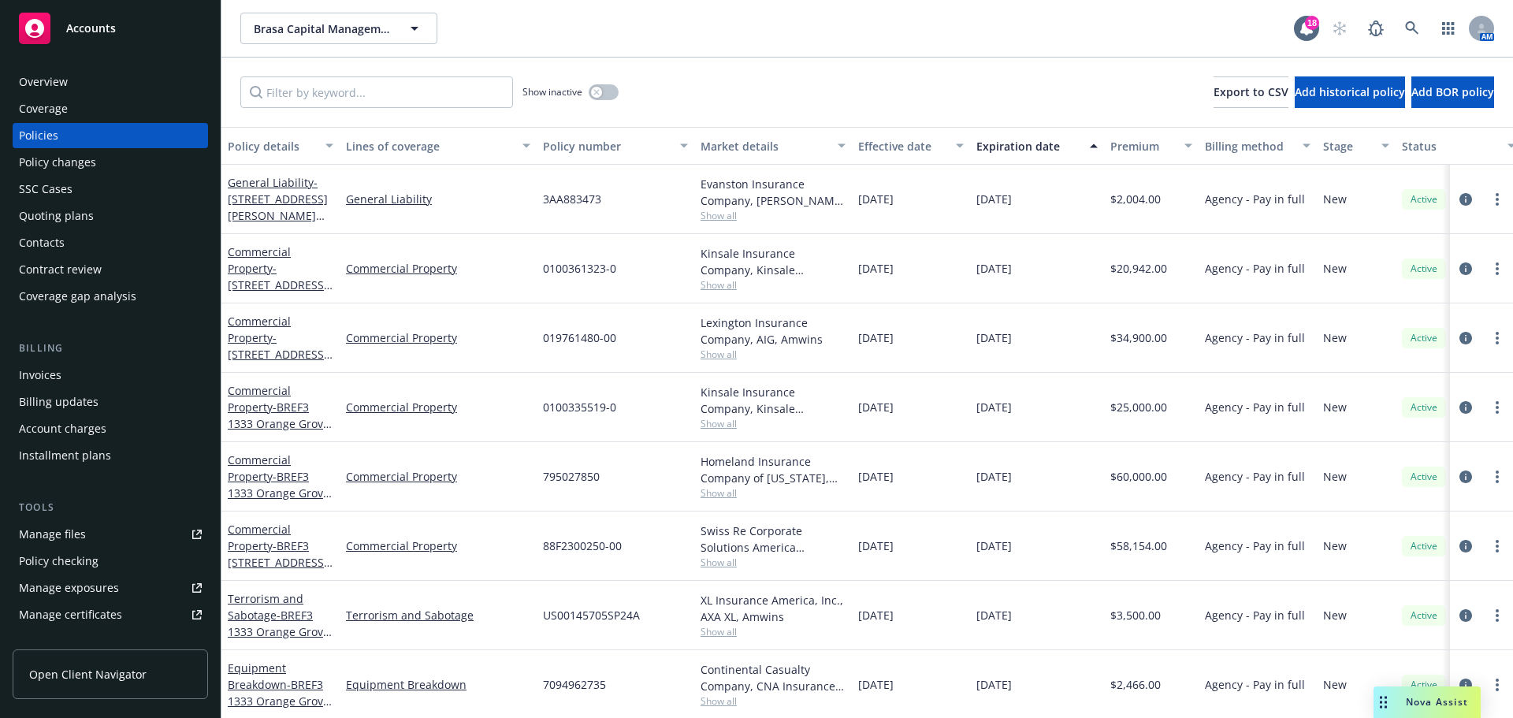
drag, startPoint x: 557, startPoint y: 29, endPoint x: 452, endPoint y: 21, distance: 105.1
click at [556, 29] on div "Brasa Capital Management, LLC Brasa Capital Management, LLC" at bounding box center [767, 29] width 1054 height 32
click at [366, 32] on span "Brasa Capital Management, LLC" at bounding box center [322, 28] width 136 height 17
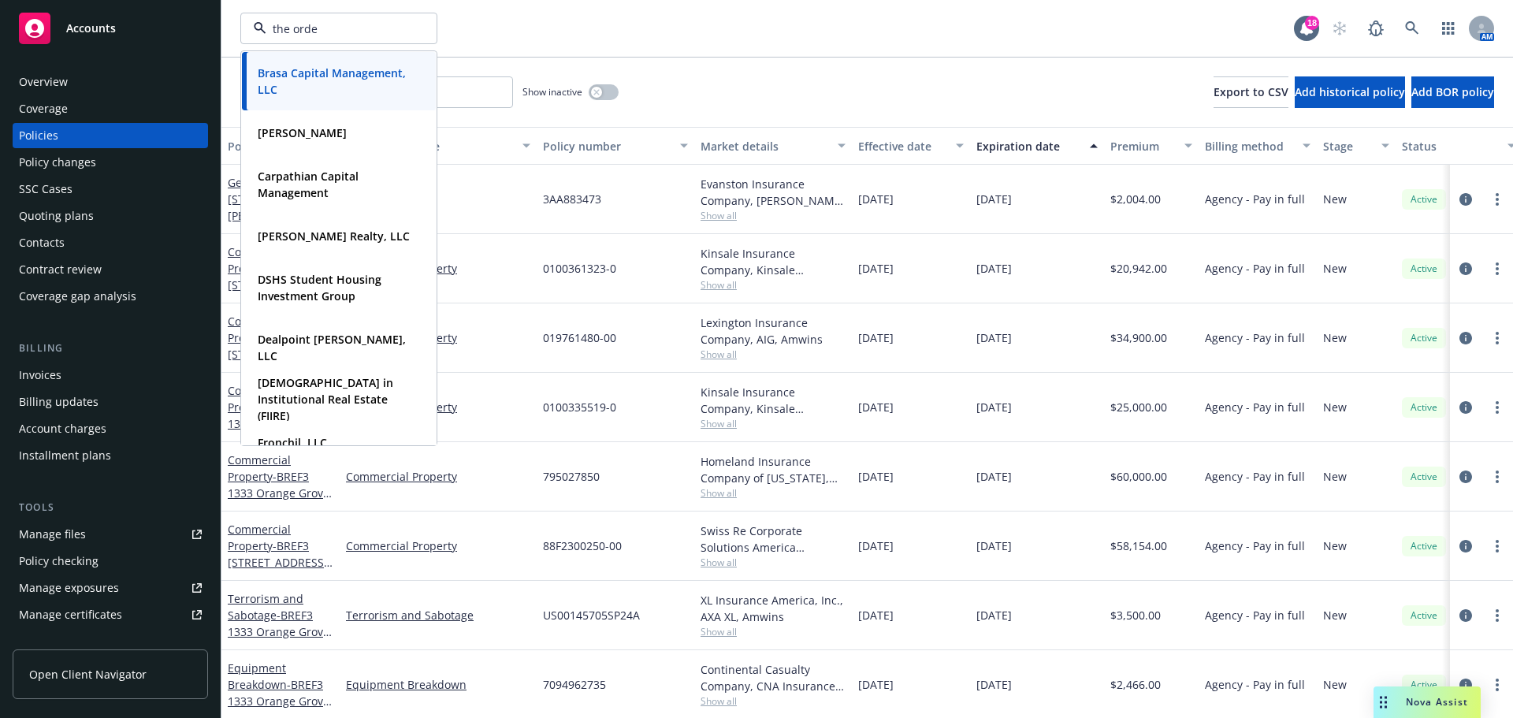
type input "the orden"
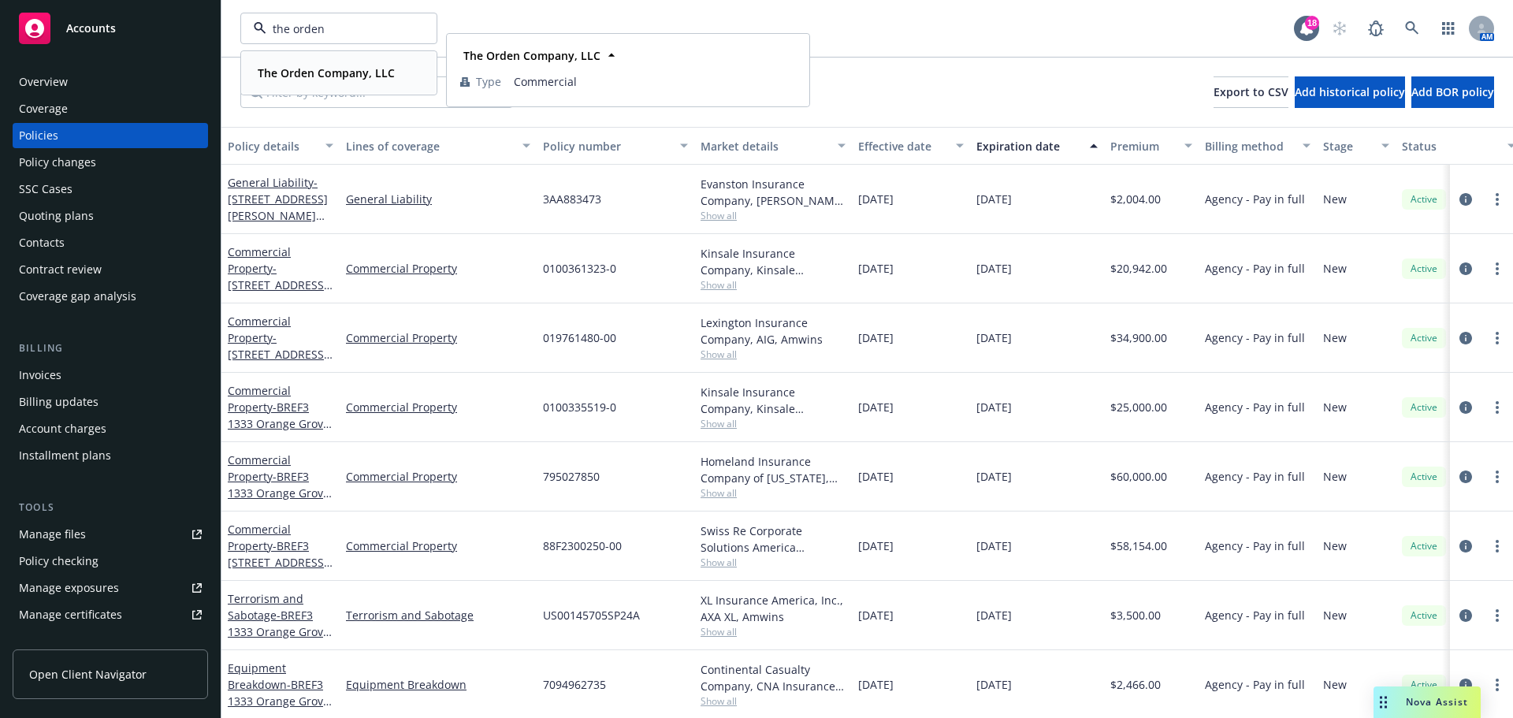
click at [348, 78] on strong "The Orden Company, LLC" at bounding box center [326, 72] width 137 height 15
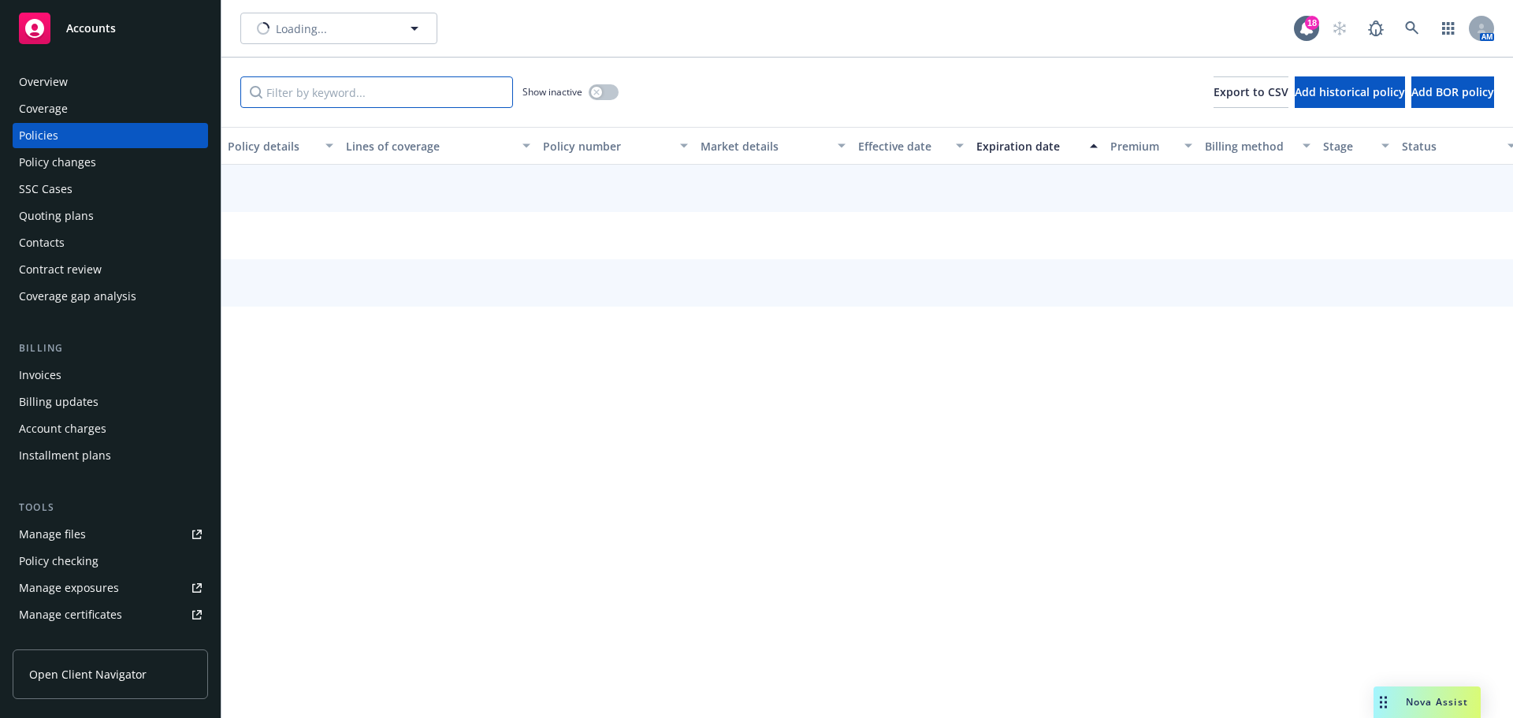
click at [311, 90] on input "Filter by keyword..." at bounding box center [376, 92] width 273 height 32
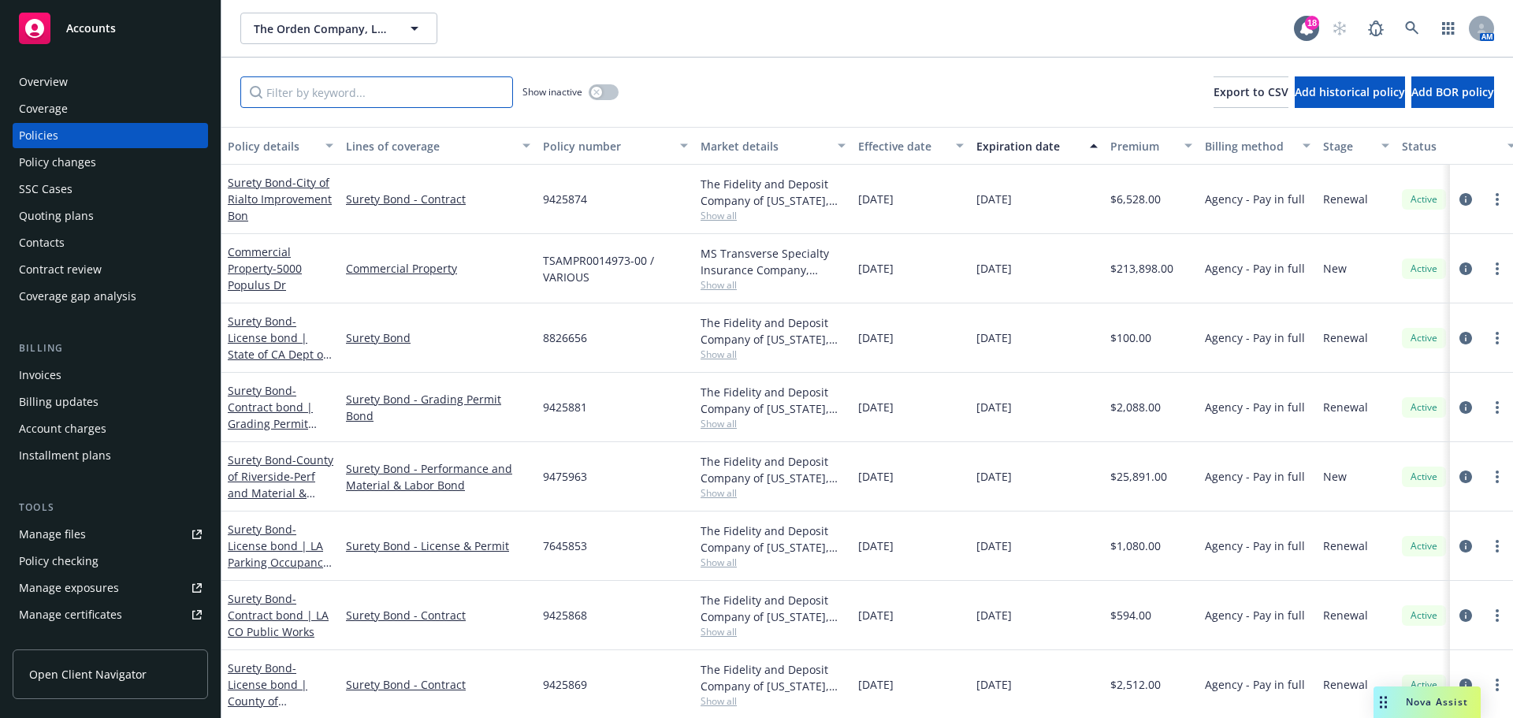
type input "e"
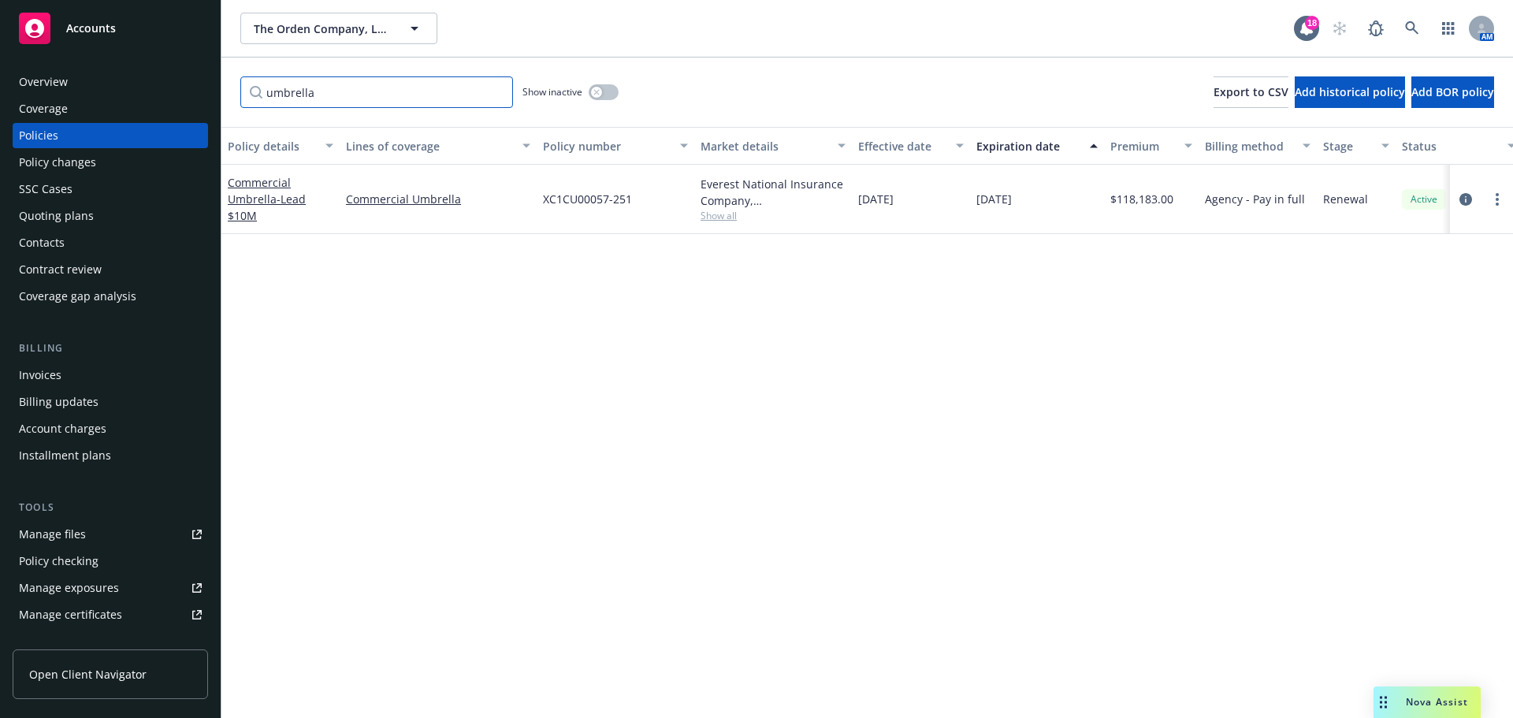
type input "umbrella"
drag, startPoint x: 612, startPoint y: 32, endPoint x: 614, endPoint y: 124, distance: 92.2
click at [612, 32] on div "The Orden Company, LLC The Orden Company, LLC" at bounding box center [767, 29] width 1054 height 32
drag, startPoint x: 634, startPoint y: 203, endPoint x: 546, endPoint y: 198, distance: 87.6
click at [546, 198] on div "XC1CU00057-251" at bounding box center [616, 199] width 158 height 69
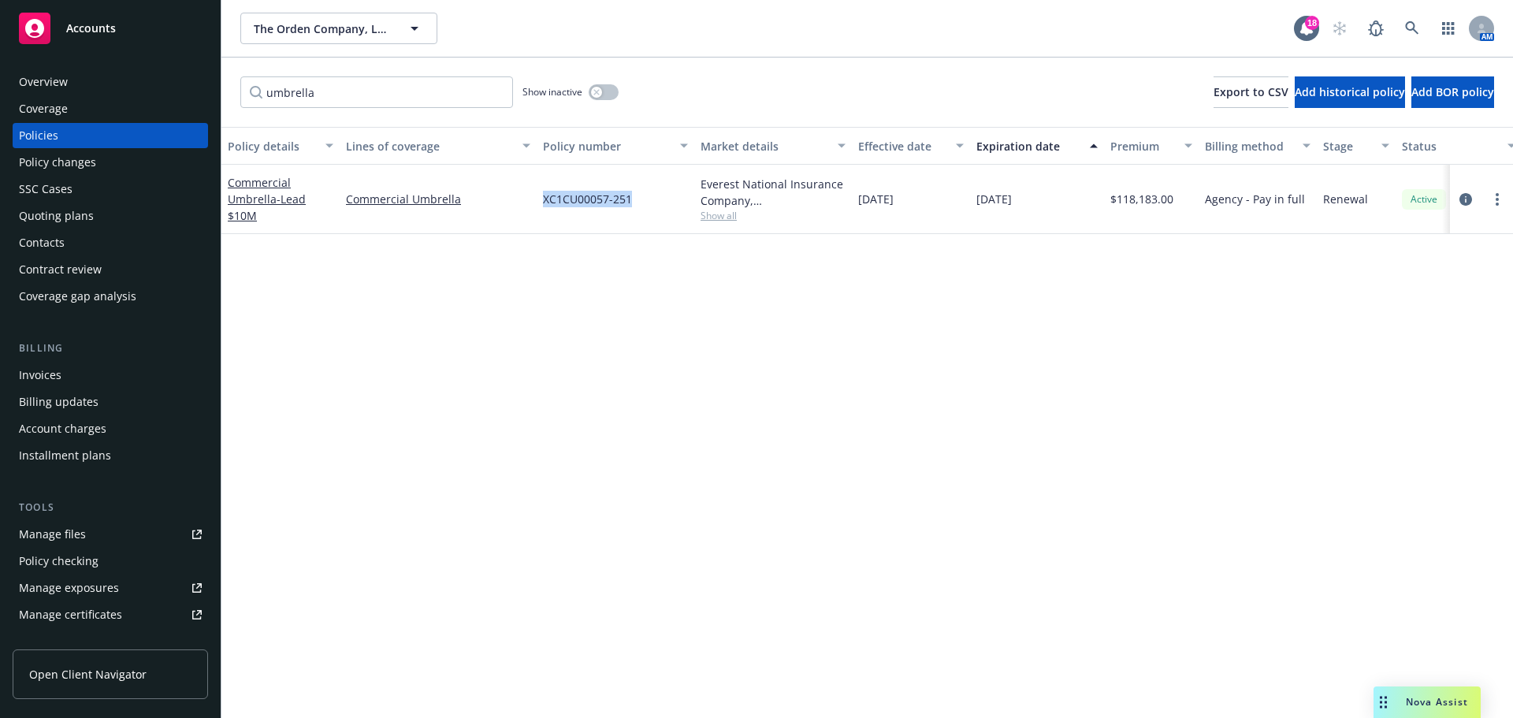
copy span "XC1CU00057-251"
drag, startPoint x: 375, startPoint y: 96, endPoint x: 323, endPoint y: 95, distance: 52.0
click at [323, 95] on input "umbrella" at bounding box center [376, 92] width 273 height 32
drag, startPoint x: 299, startPoint y: 349, endPoint x: 338, endPoint y: 325, distance: 46.0
click at [301, 348] on div "Policy details Lines of coverage Policy number Market details Effective date Ex…" at bounding box center [867, 422] width 1292 height 591
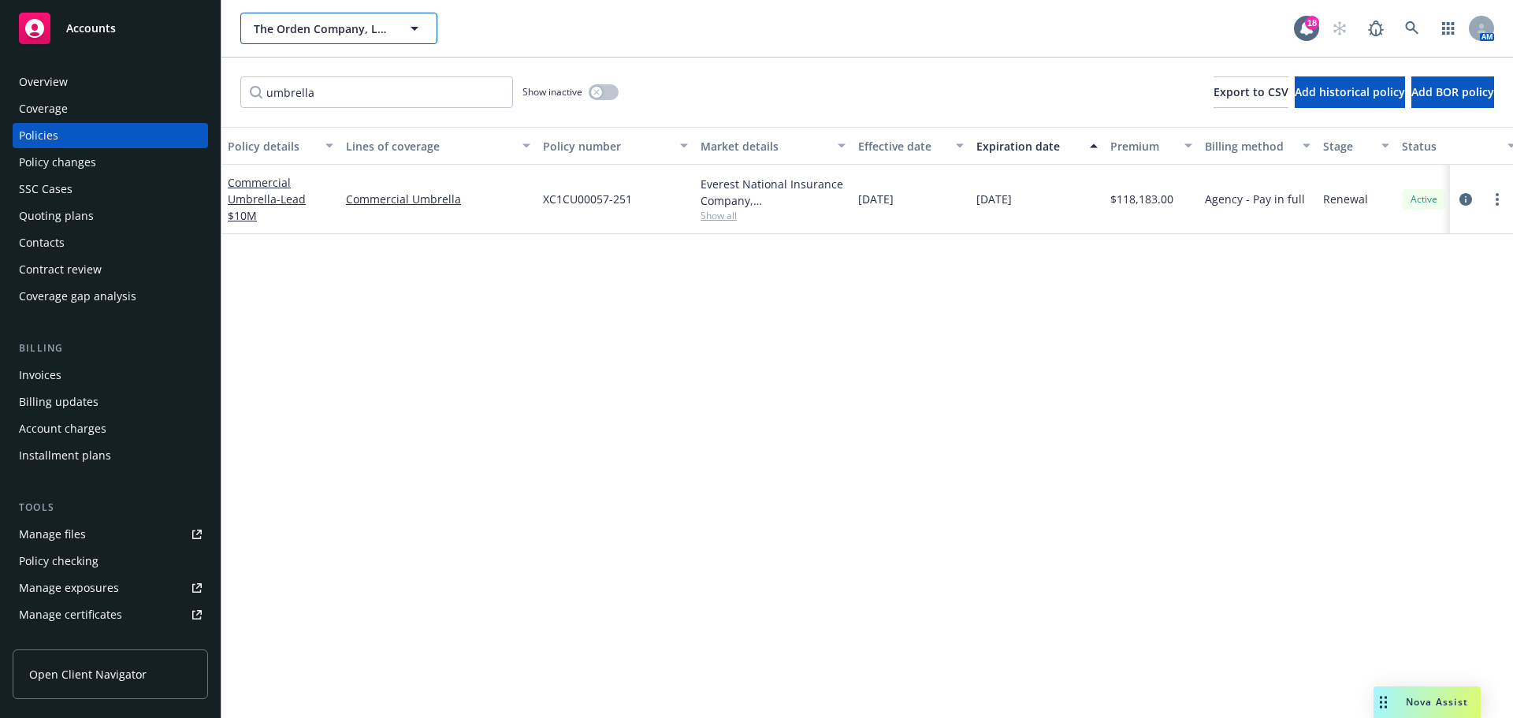
click at [308, 40] on button "The Orden Company, LLC" at bounding box center [338, 29] width 197 height 32
type input "regent"
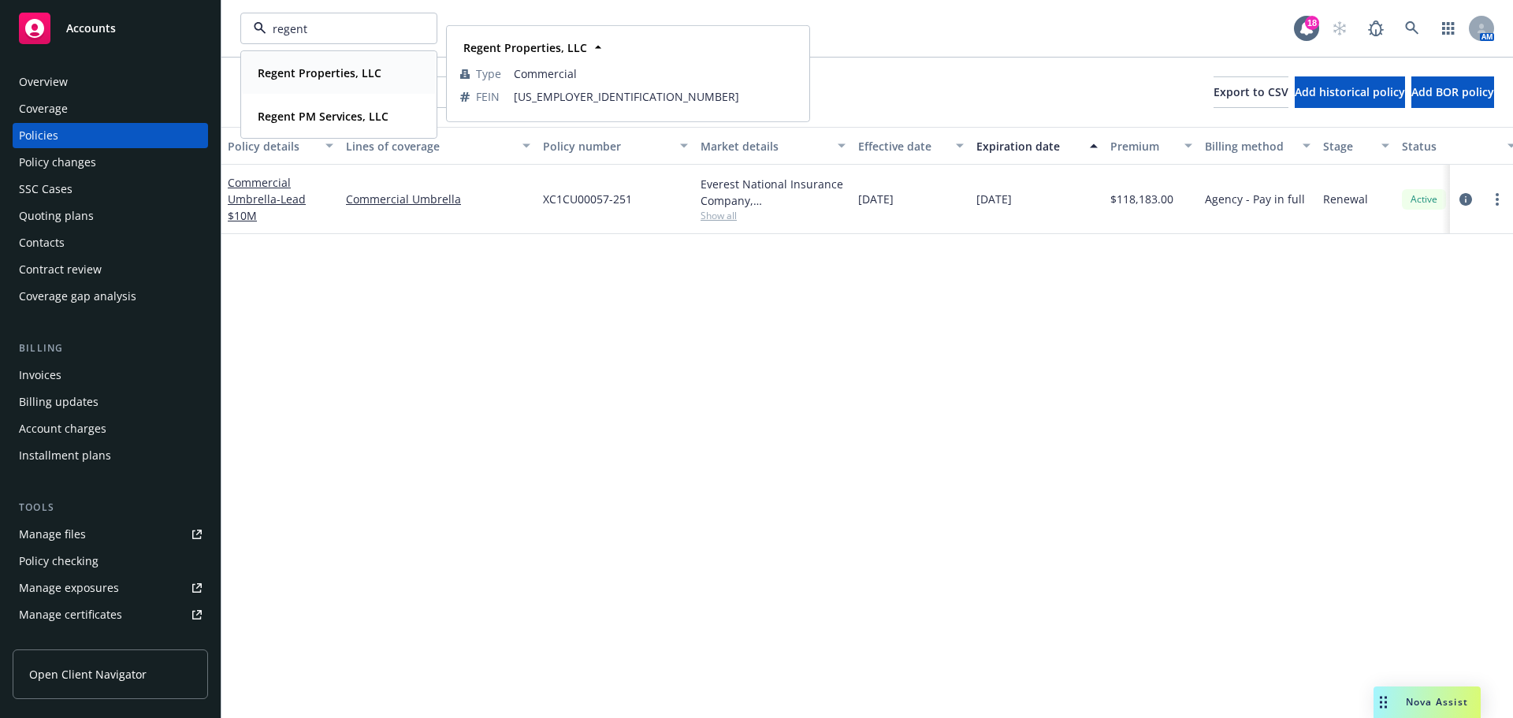
click at [286, 69] on strong "Regent Properties, LLC" at bounding box center [320, 72] width 124 height 15
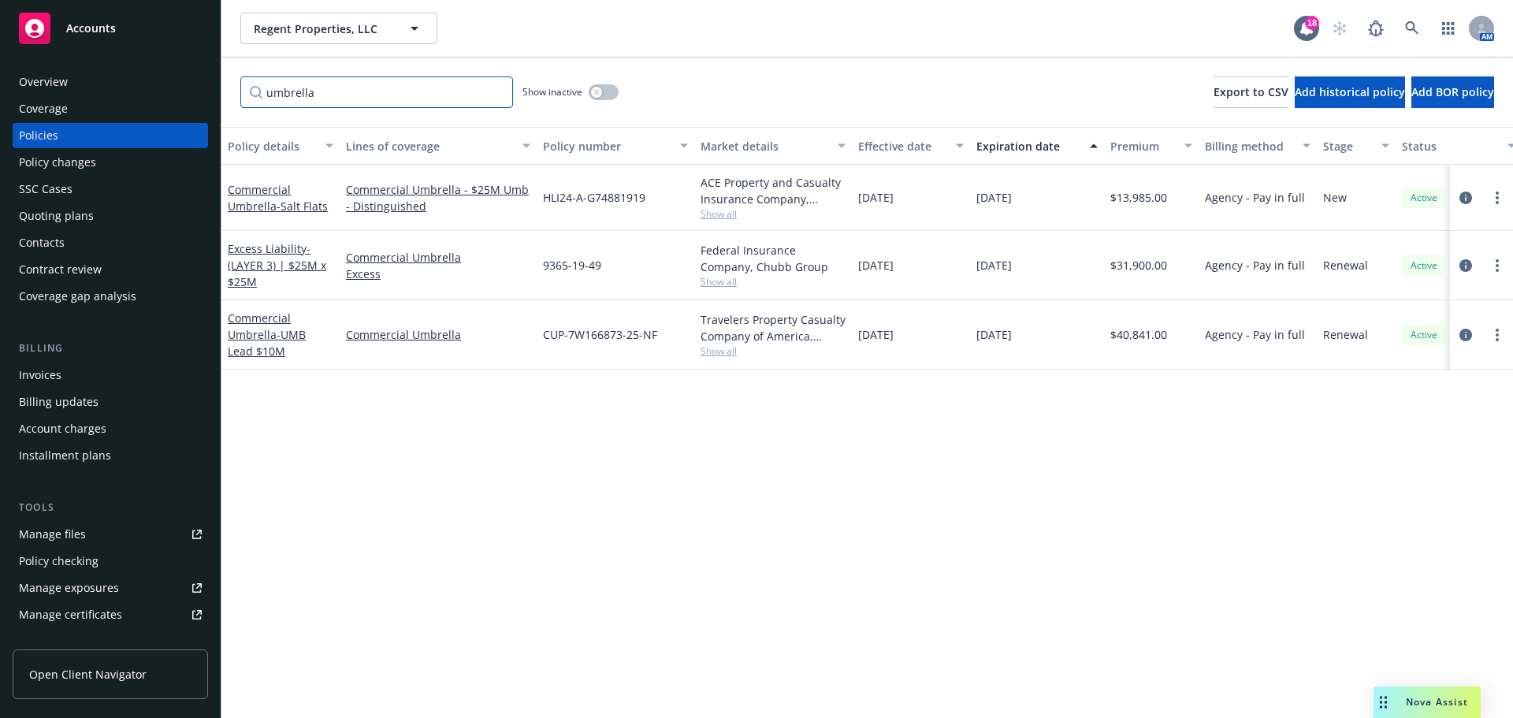
drag, startPoint x: 384, startPoint y: 94, endPoint x: 176, endPoint y: 95, distance: 208.1
click at [176, 95] on div "Accounts Overview Coverage Policies Policy changes SSC Cases Quoting plans Cont…" at bounding box center [756, 359] width 1513 height 718
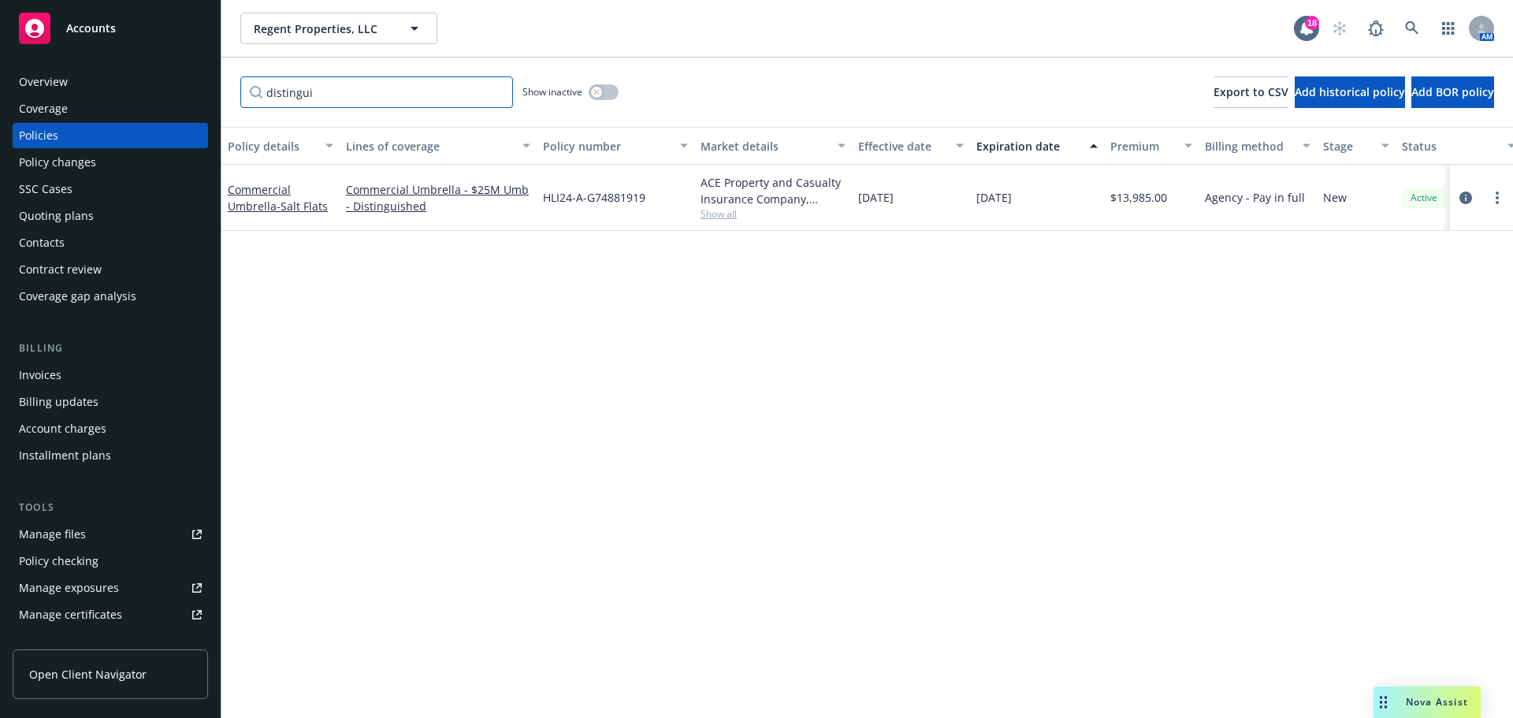
drag, startPoint x: 213, startPoint y: 84, endPoint x: 200, endPoint y: 84, distance: 12.6
click at [201, 84] on div "Accounts Overview Coverage Policies Policy changes SSC Cases Quoting plans Cont…" at bounding box center [756, 359] width 1513 height 718
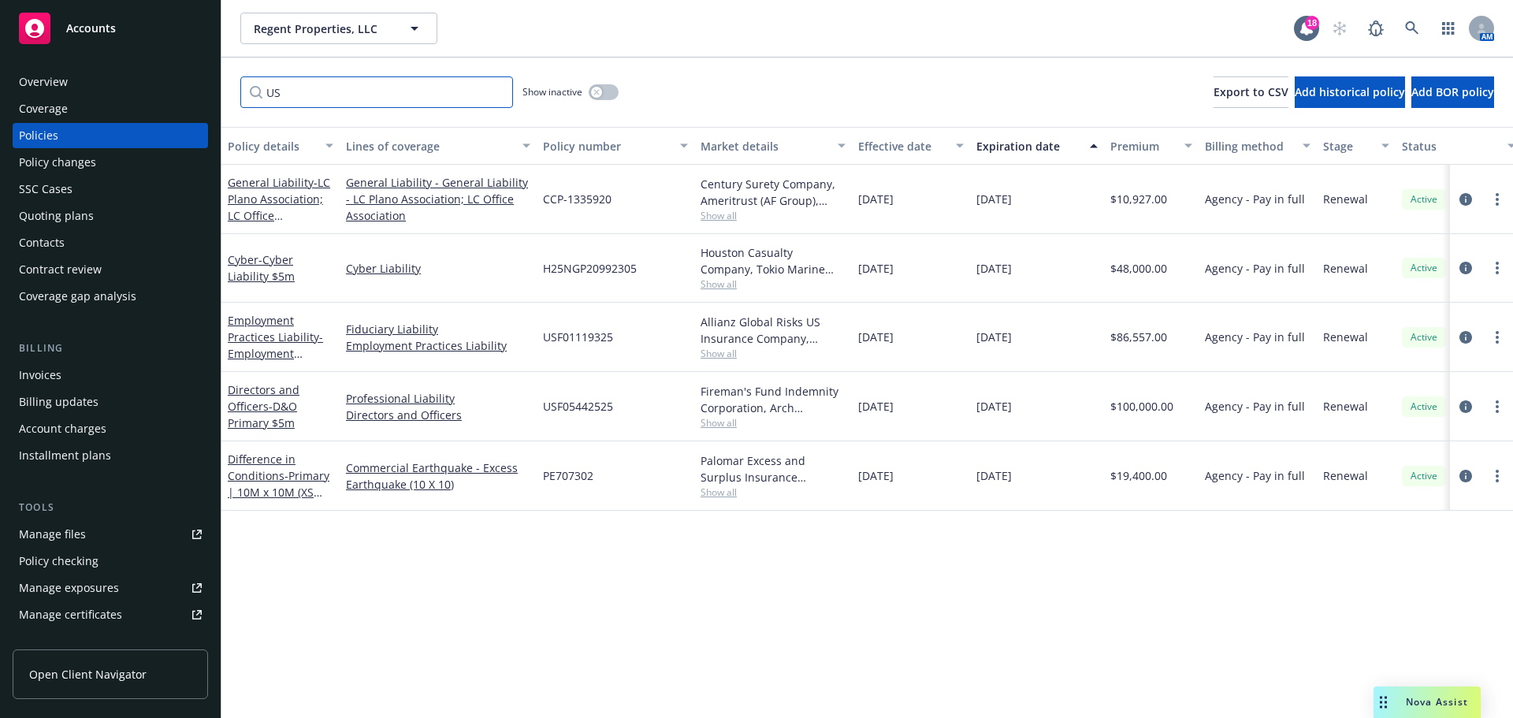
type input "U"
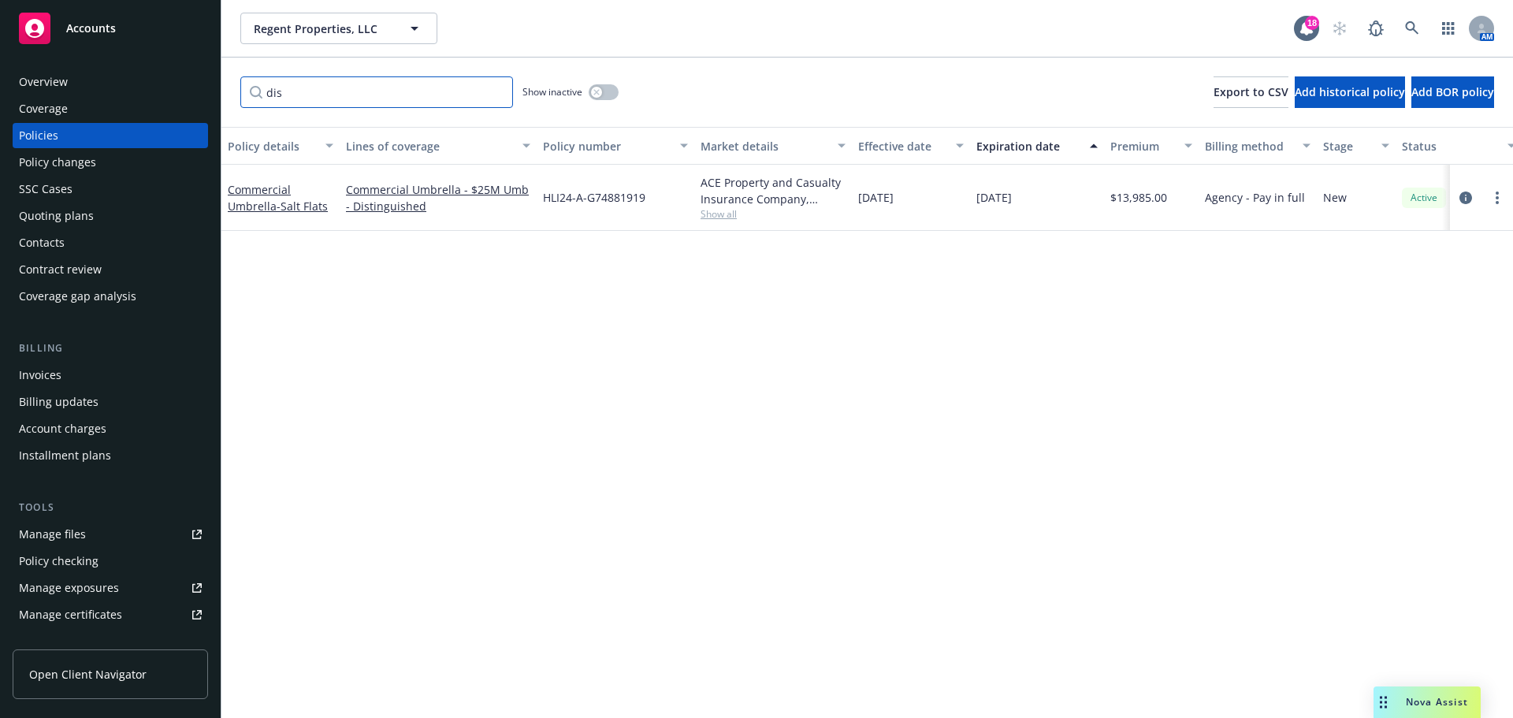
drag, startPoint x: 306, startPoint y: 91, endPoint x: 186, endPoint y: 86, distance: 119.9
click at [186, 86] on div "Accounts Overview Coverage Policies Policy changes SSC Cases Quoting plans Cont…" at bounding box center [756, 359] width 1513 height 718
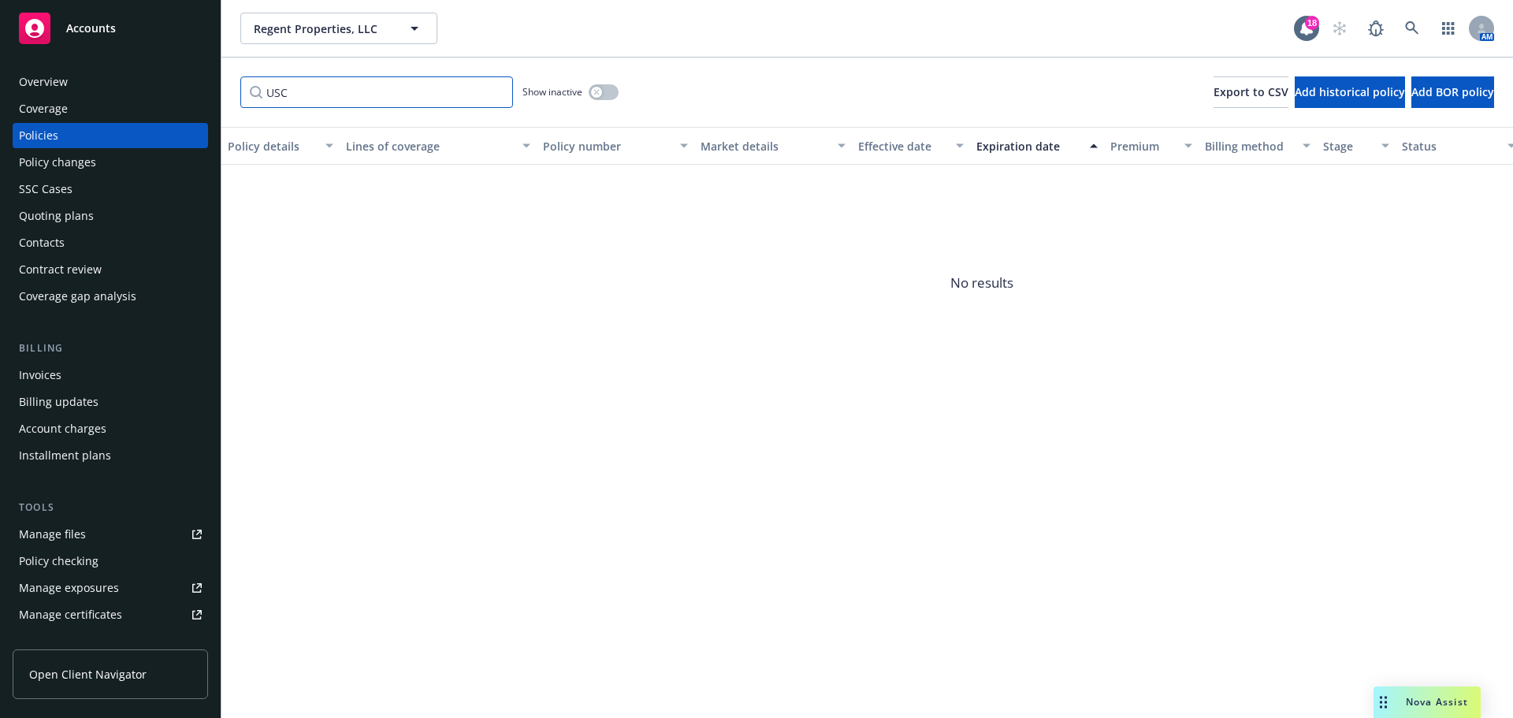
drag, startPoint x: 322, startPoint y: 92, endPoint x: 131, endPoint y: 74, distance: 192.4
click at [131, 74] on div "Accounts Overview Coverage Policies Policy changes SSC Cases Quoting plans Cont…" at bounding box center [756, 359] width 1513 height 718
type input "G289"
click at [603, 87] on button "button" at bounding box center [604, 92] width 30 height 16
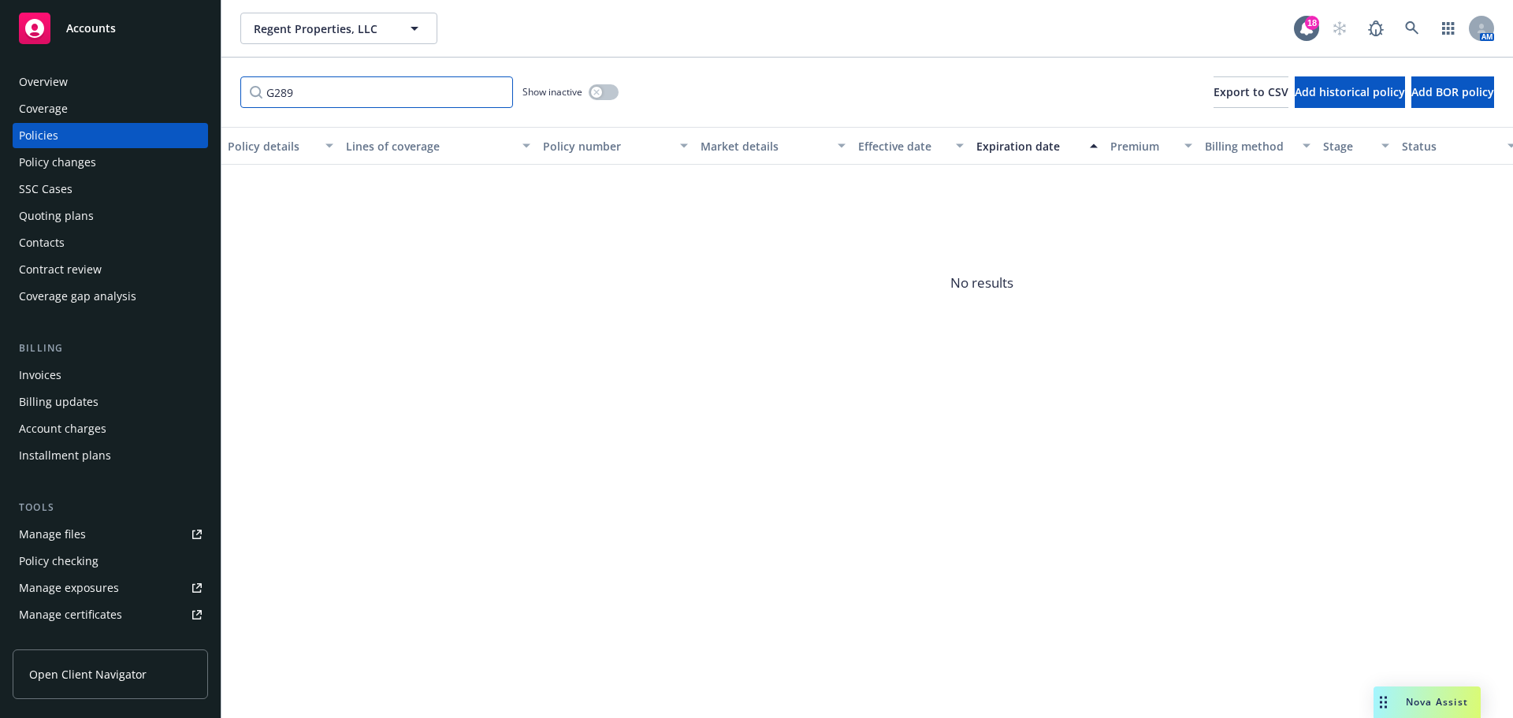
drag, startPoint x: 318, startPoint y: 90, endPoint x: 202, endPoint y: 87, distance: 116.7
click at [202, 87] on div "Accounts Overview Coverage Policies Policy changes SSC Cases Quoting plans Cont…" at bounding box center [756, 359] width 1513 height 718
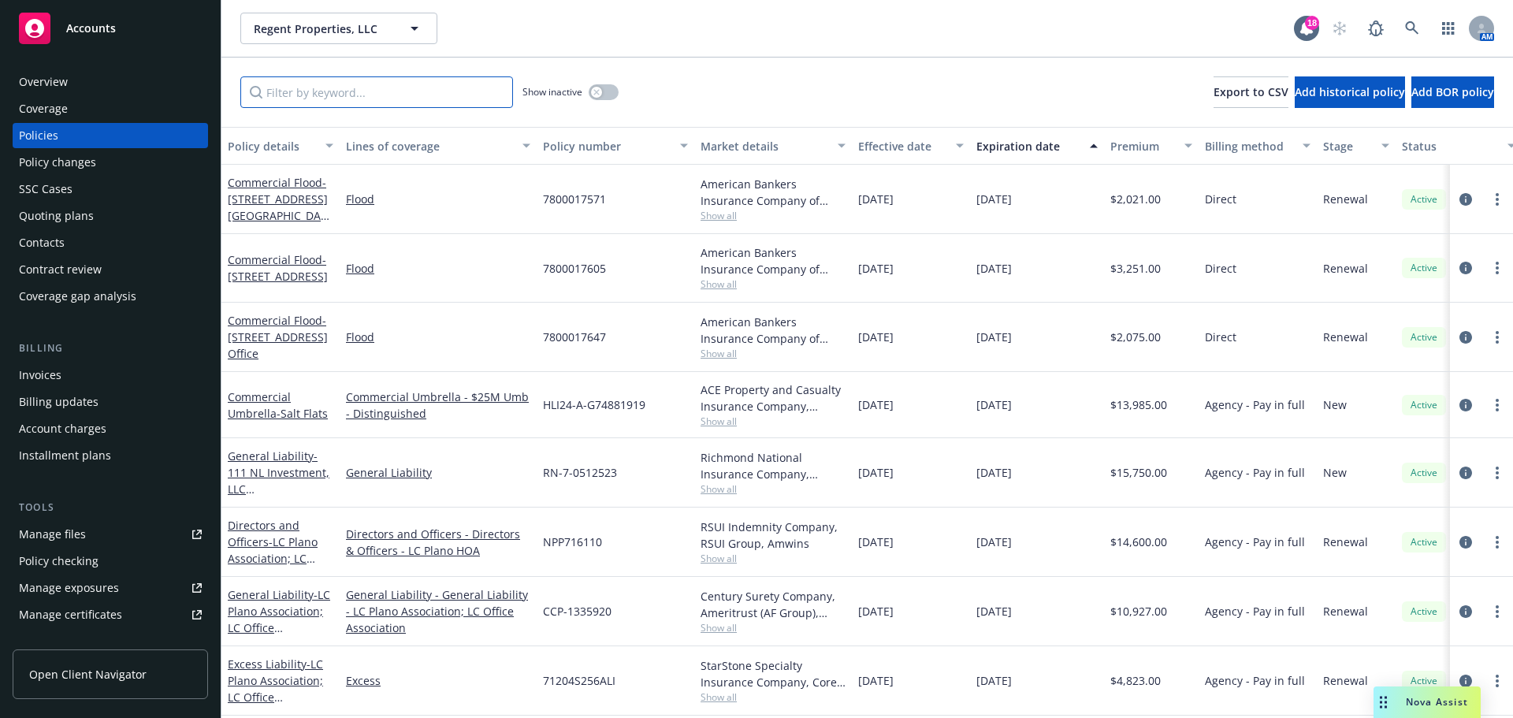
click at [340, 95] on input "Filter by keyword..." at bounding box center [376, 92] width 273 height 32
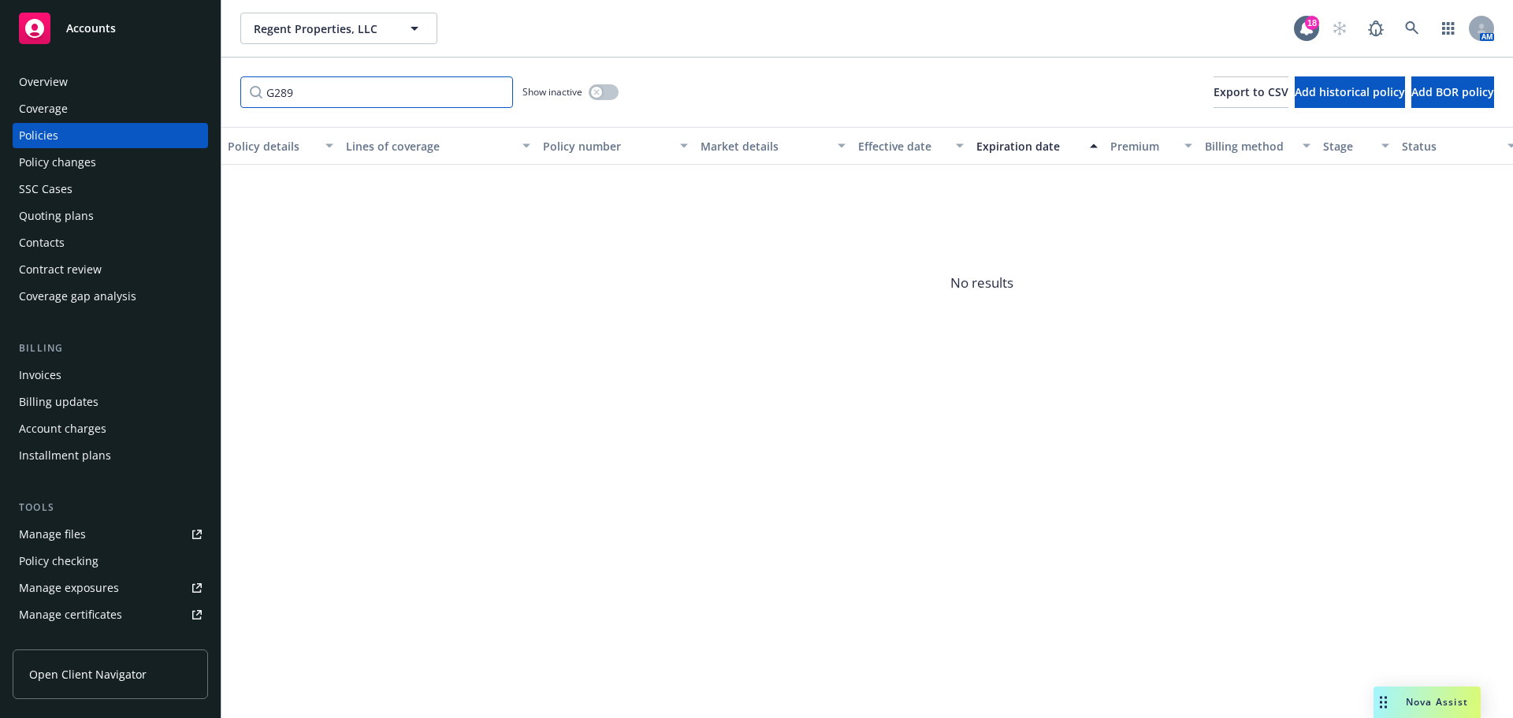
drag, startPoint x: 320, startPoint y: 84, endPoint x: 167, endPoint y: 101, distance: 153.8
click at [167, 101] on div "Accounts Overview Coverage Policies Policy changes SSC Cases Quoting plans Cont…" at bounding box center [756, 359] width 1513 height 718
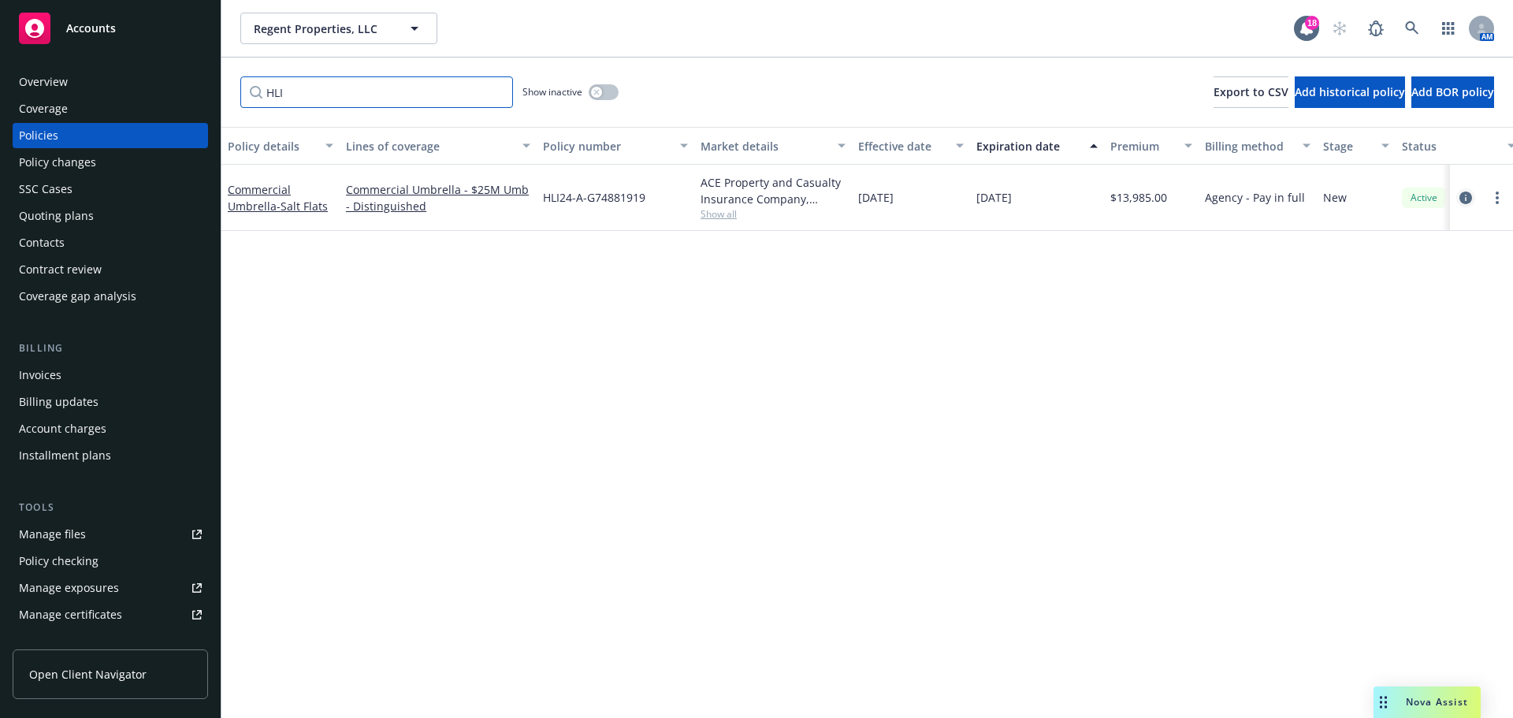
type input "HLI"
click at [1464, 188] on link "circleInformation" at bounding box center [1465, 197] width 19 height 19
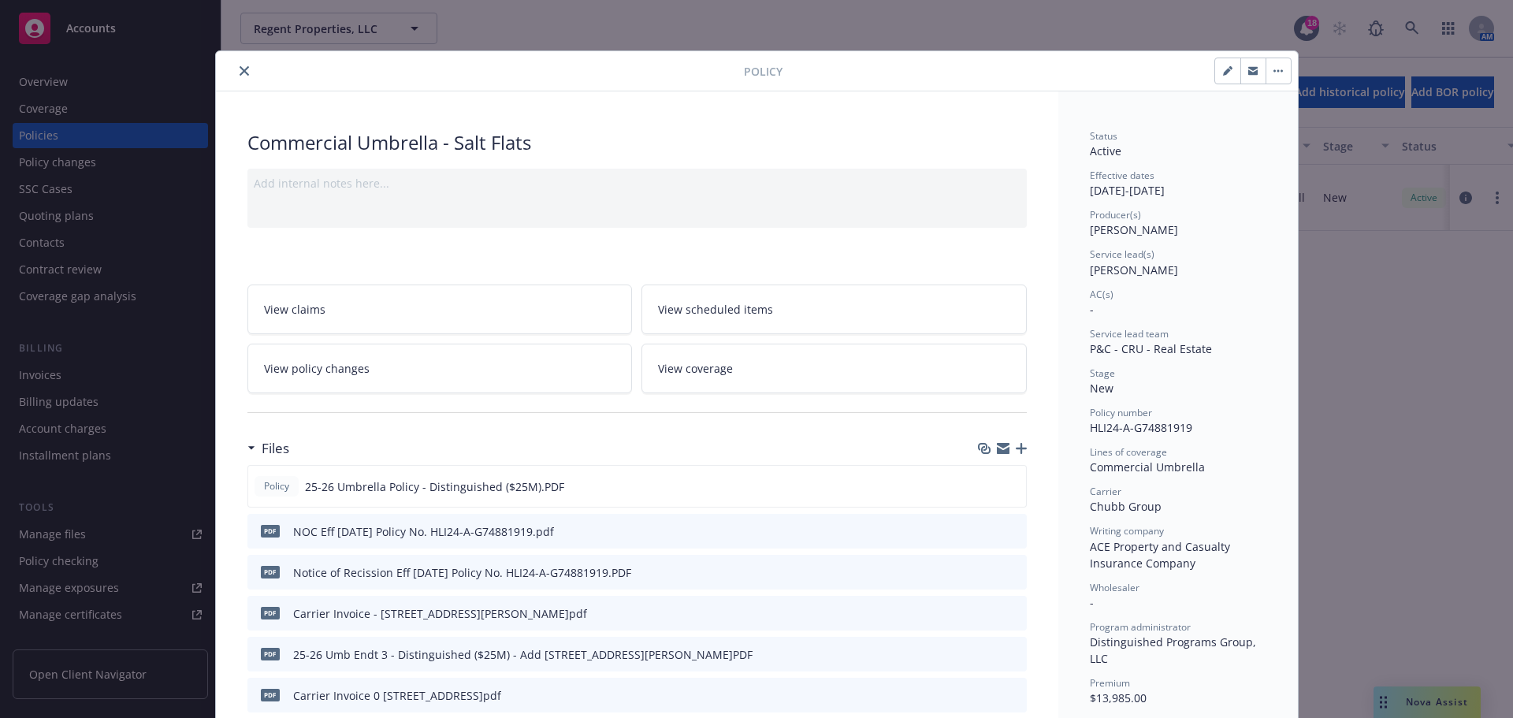
click at [240, 70] on icon "close" at bounding box center [244, 70] width 9 height 9
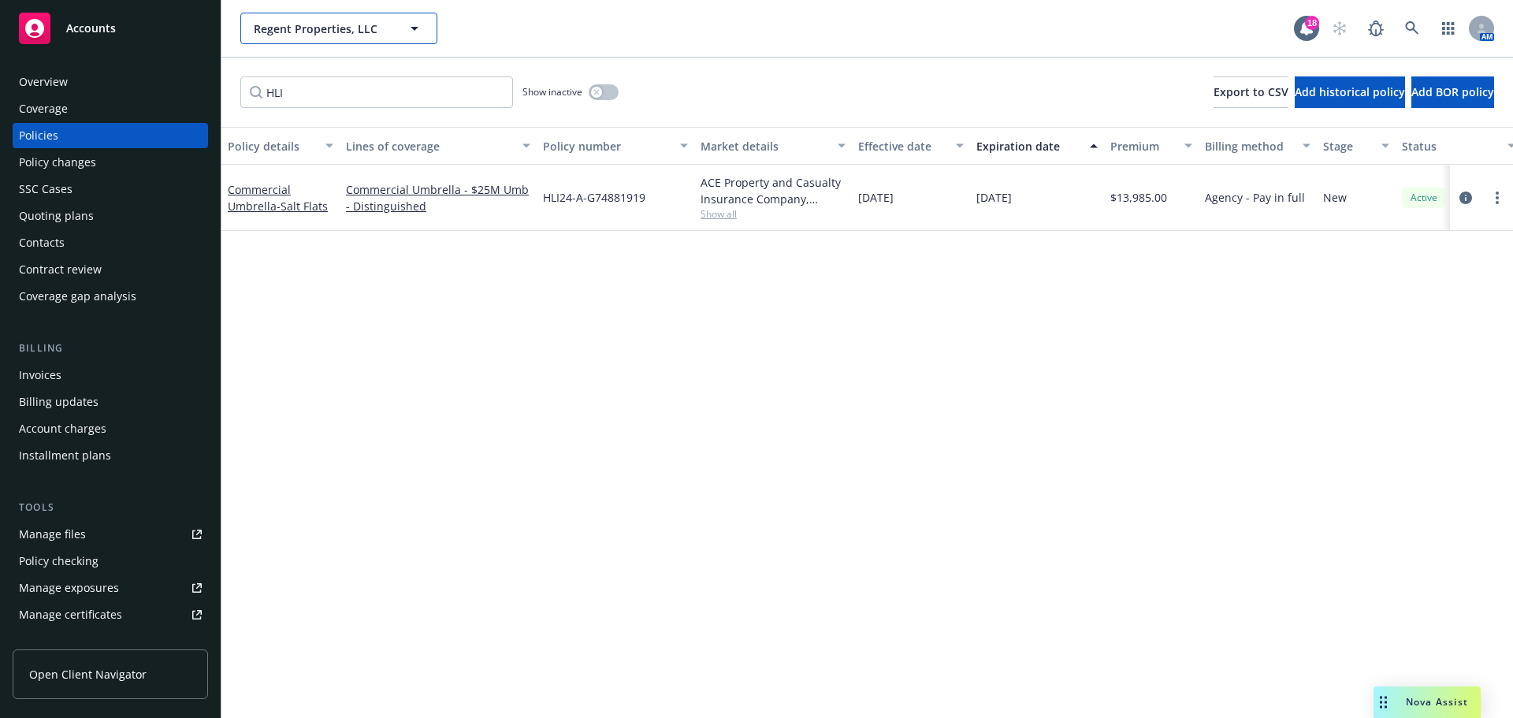
click at [325, 34] on span "Regent Properties, LLC" at bounding box center [322, 28] width 136 height 17
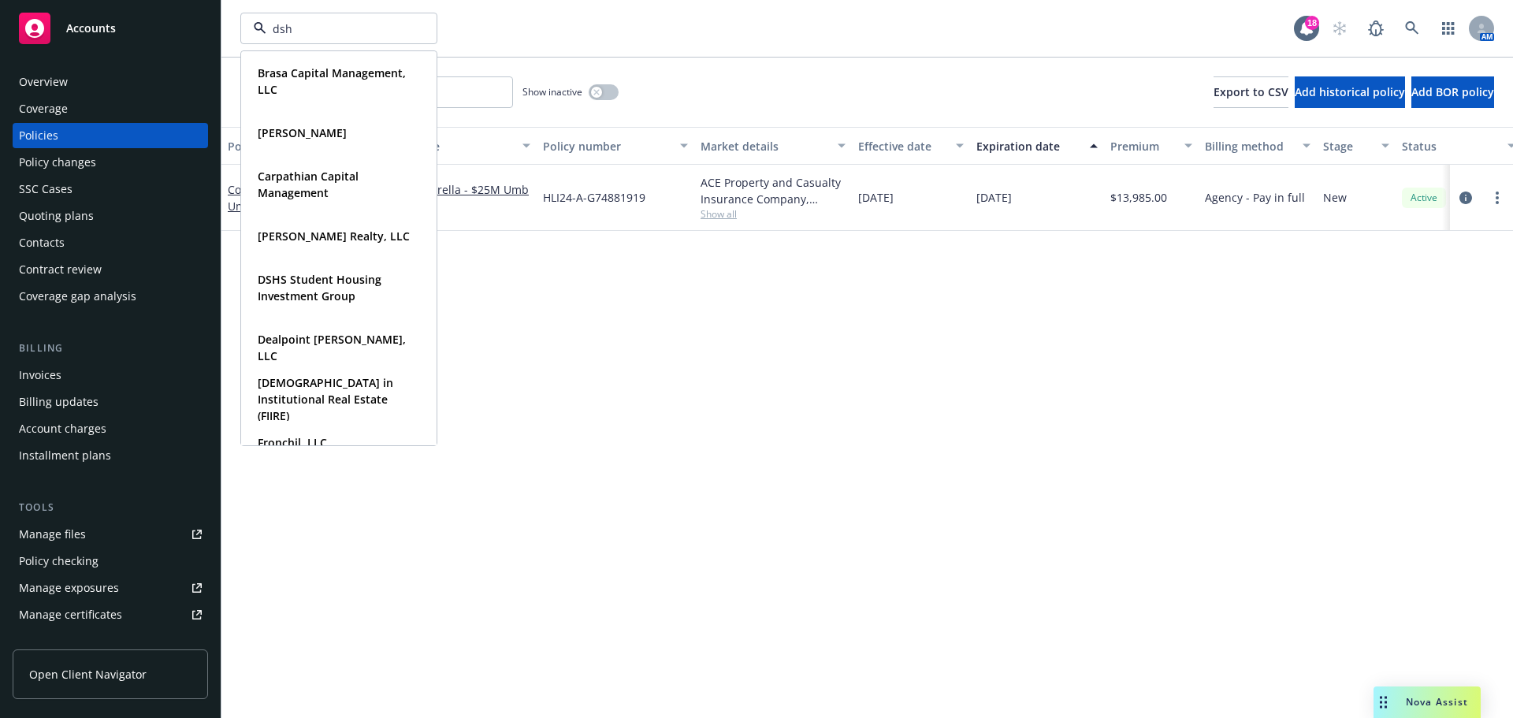
type input "dshs"
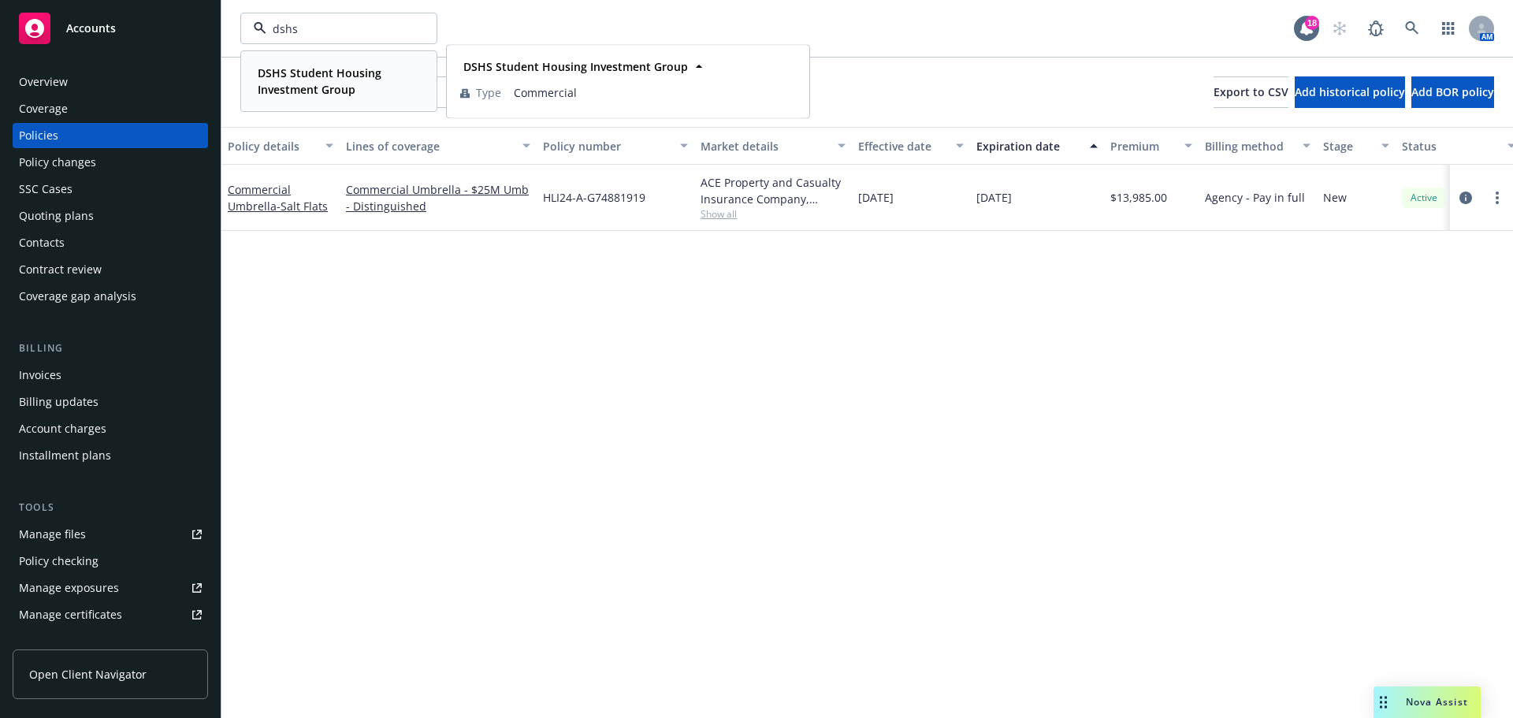
click at [307, 67] on strong "DSHS Student Housing Investment Group" at bounding box center [320, 81] width 124 height 32
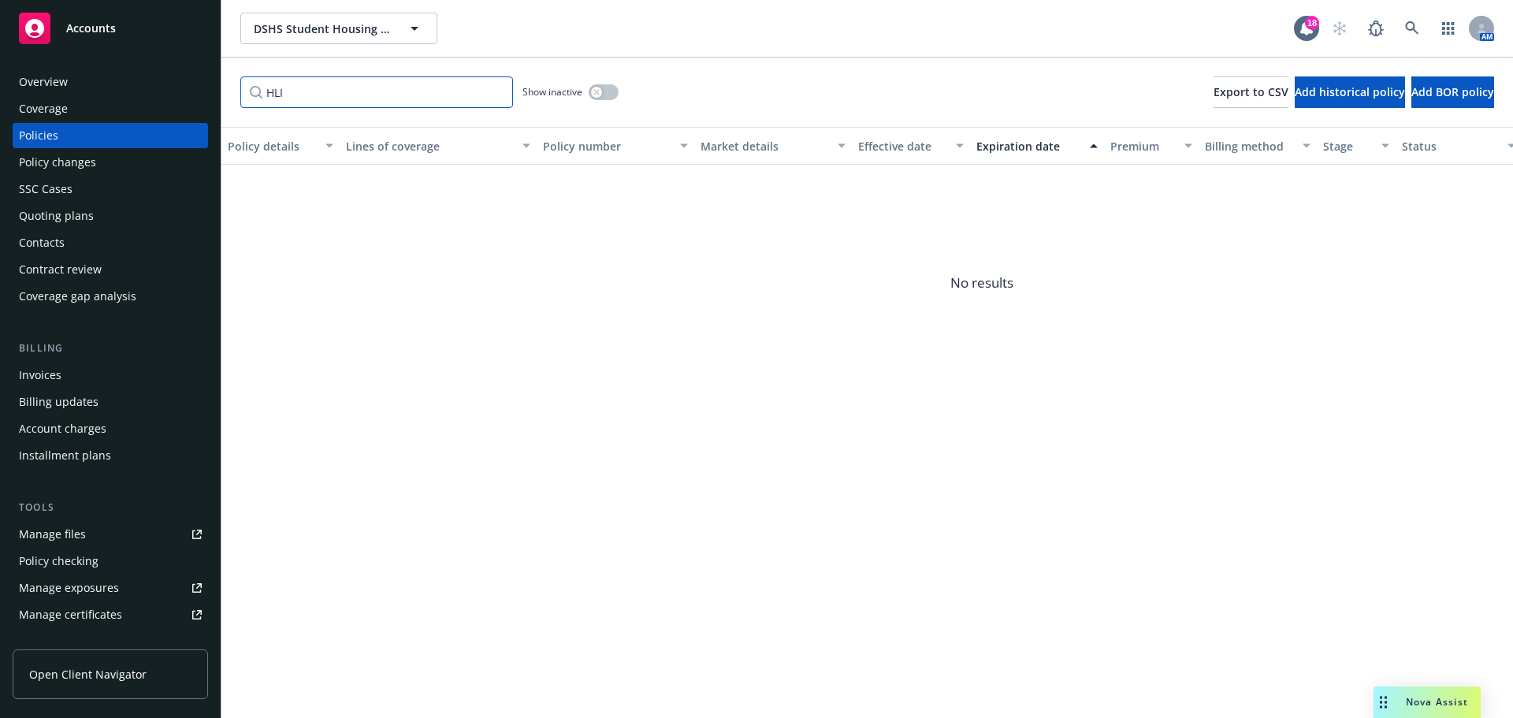
click at [500, 95] on input "HLI" at bounding box center [376, 92] width 273 height 32
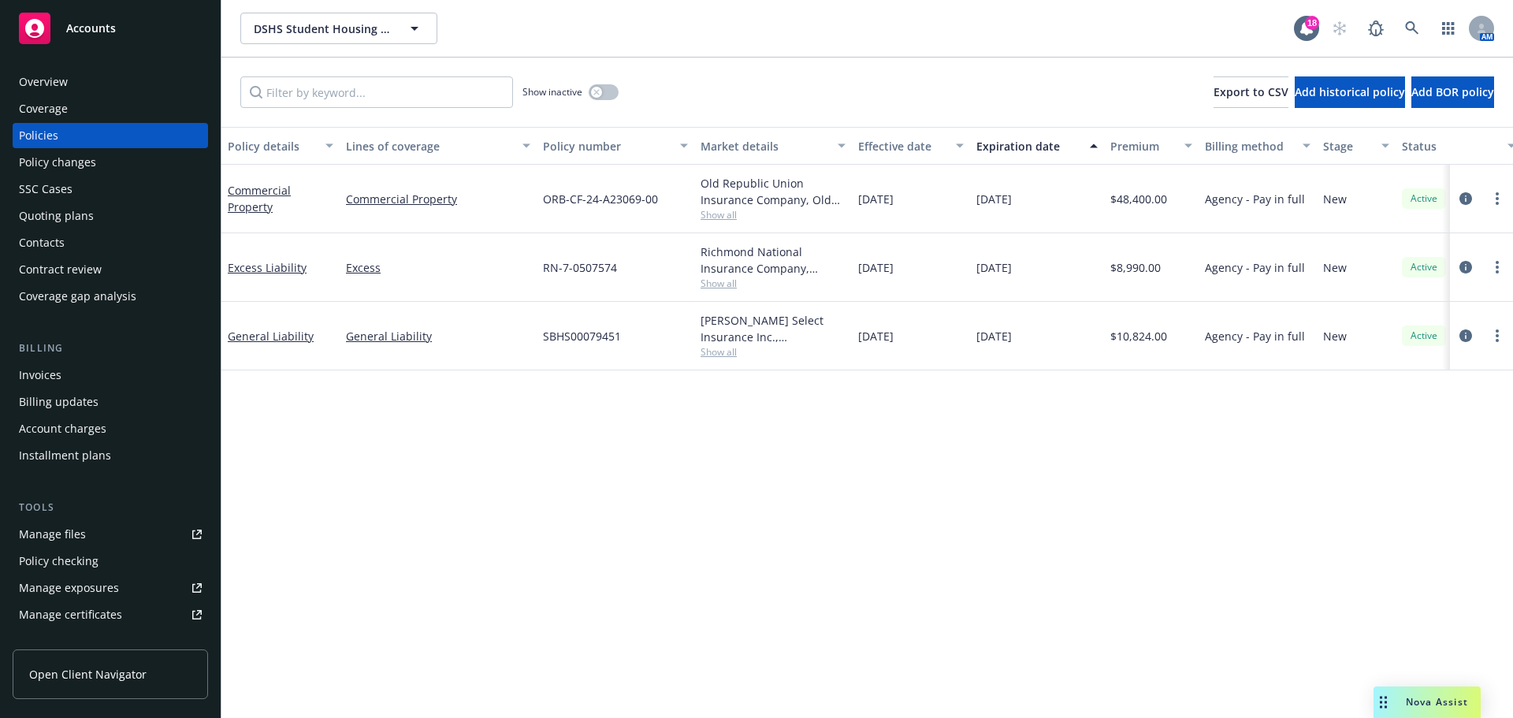
click at [96, 221] on div "Quoting plans" at bounding box center [110, 215] width 183 height 25
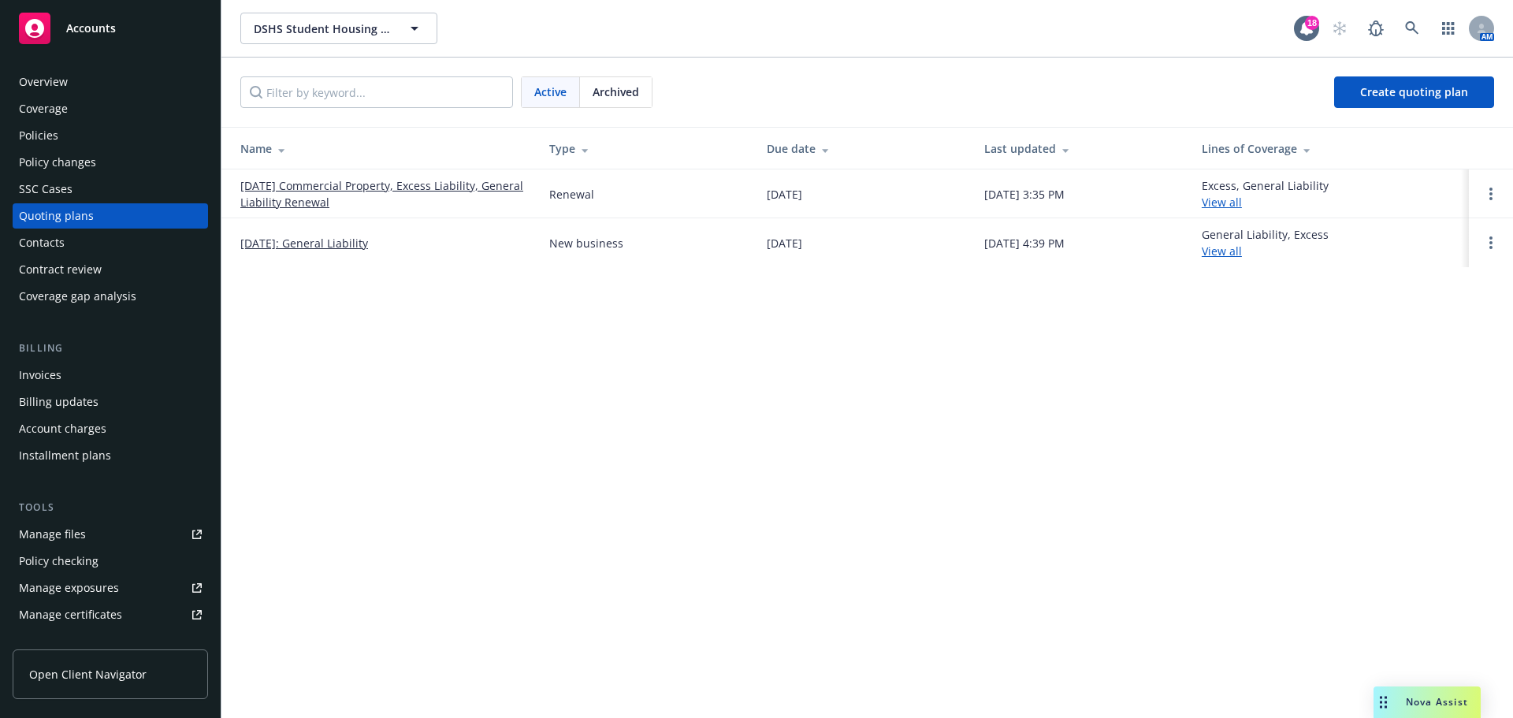
click at [376, 190] on link "[DATE] Commercial Property, Excess Liability, General Liability Renewal" at bounding box center [382, 193] width 284 height 33
